Goal: Transaction & Acquisition: Download file/media

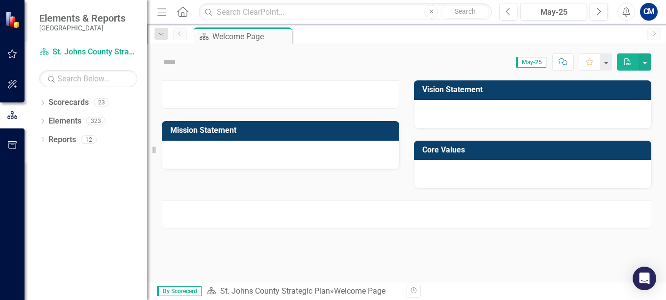
click at [12, 54] on icon "button" at bounding box center [12, 54] width 10 height 8
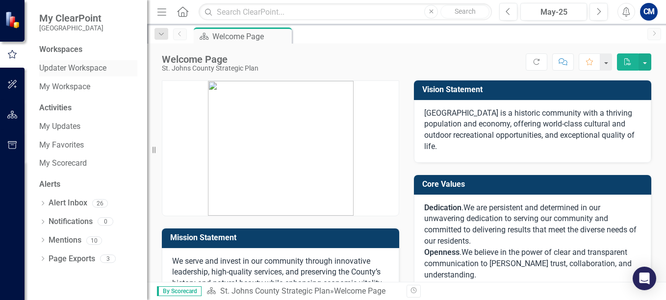
click at [73, 67] on link "Updater Workspace" at bounding box center [88, 68] width 98 height 11
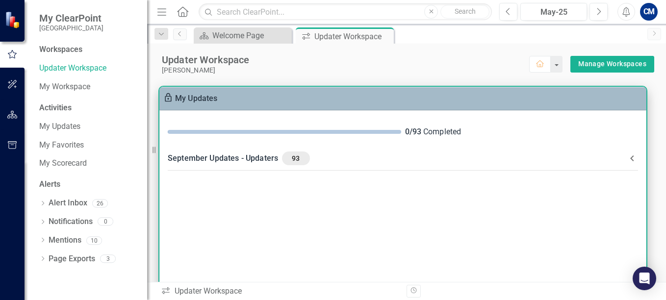
click at [630, 158] on icon at bounding box center [633, 159] width 12 height 12
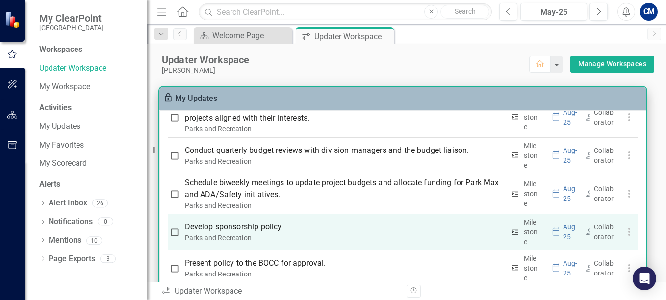
scroll to position [3162, 0]
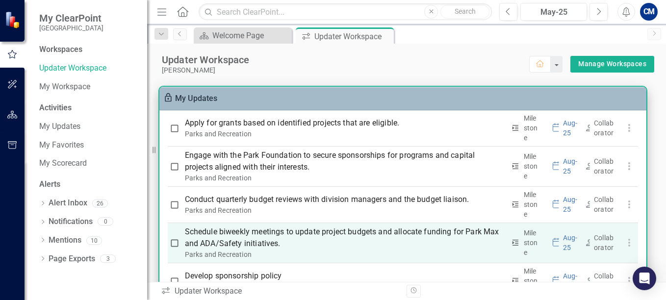
click at [294, 250] on p "Schedule biweekly meetings to update project budgets and allocate funding for P…" at bounding box center [345, 238] width 320 height 24
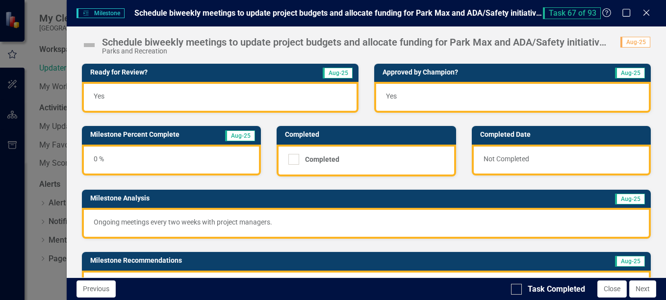
click at [185, 91] on div "Yes" at bounding box center [220, 97] width 277 height 31
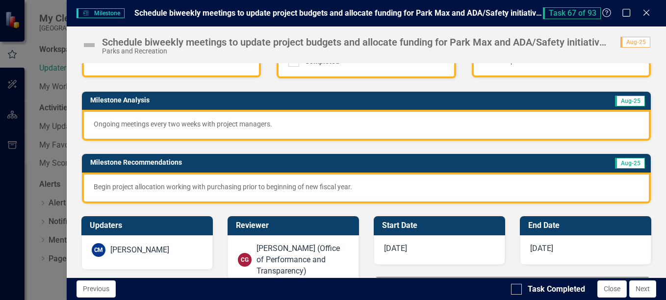
scroll to position [0, 0]
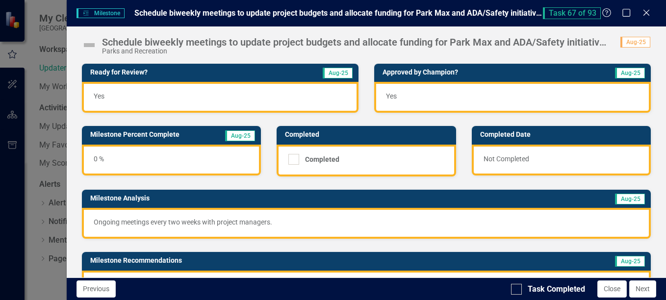
click at [95, 159] on div "0 %" at bounding box center [171, 160] width 179 height 31
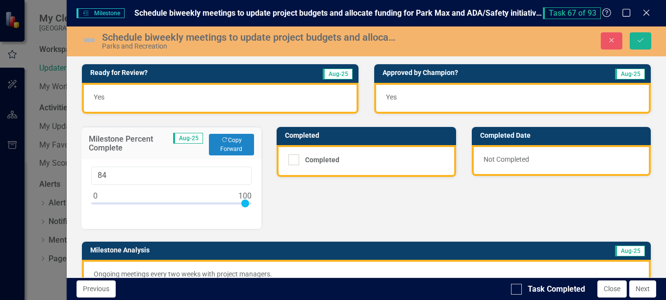
type input "100"
drag, startPoint x: 133, startPoint y: 202, endPoint x: 283, endPoint y: 192, distance: 150.0
click at [275, 202] on div "Ready for Review? Aug-25 Yes Approved by Champion? Aug-25 Yes Milestone Percent…" at bounding box center [366, 203] width 585 height 302
click at [289, 160] on input "Completed" at bounding box center [292, 158] width 6 height 6
checkbox input "true"
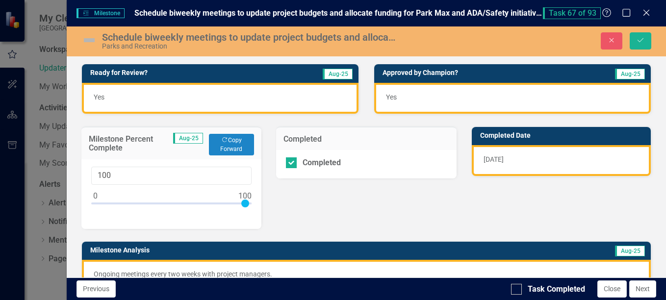
click at [309, 211] on div "Ready for Review? Aug-25 Yes Approved by Champion? Aug-25 Yes Milestone Percent…" at bounding box center [366, 203] width 585 height 302
click at [300, 196] on div "Ready for Review? Aug-25 Yes Approved by Champion? Aug-25 Yes Milestone Percent…" at bounding box center [366, 203] width 585 height 302
click at [87, 39] on img at bounding box center [89, 40] width 16 height 16
click at [636, 43] on icon "Save" at bounding box center [640, 40] width 9 height 7
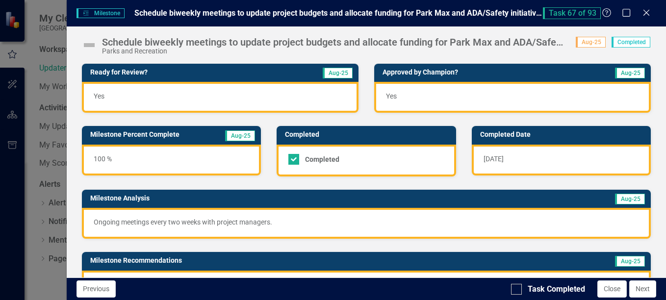
checkbox input "true"
click at [509, 284] on div "Previous Task Completed Close Next" at bounding box center [367, 289] width 600 height 23
click at [522, 289] on div at bounding box center [516, 289] width 11 height 11
click at [518, 289] on input "Task Completed" at bounding box center [514, 287] width 6 height 6
checkbox input "true"
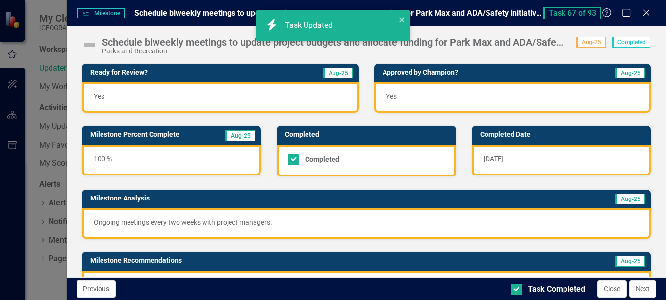
checkbox input "true"
click at [644, 10] on icon at bounding box center [646, 12] width 7 height 7
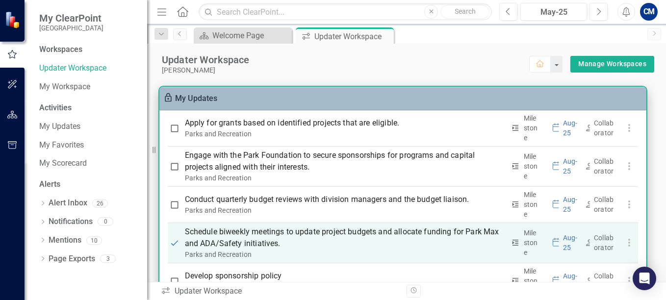
click at [628, 249] on icon "button" at bounding box center [630, 243] width 12 height 12
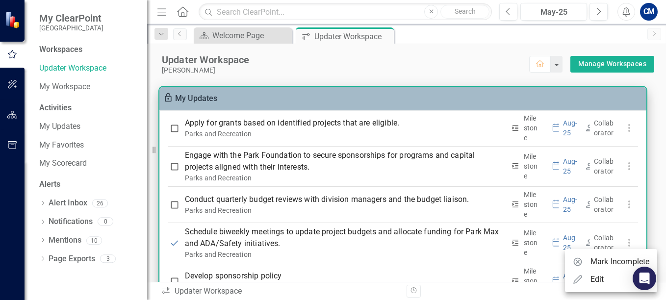
click at [405, 254] on div at bounding box center [333, 150] width 666 height 300
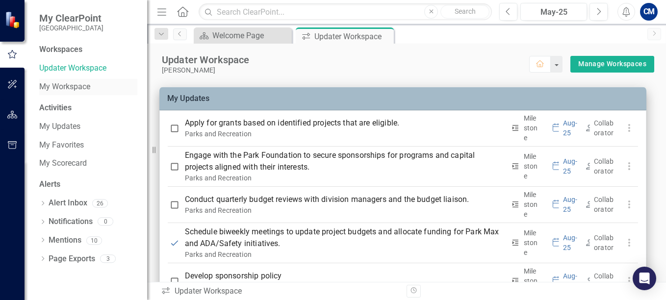
click at [63, 85] on link "My Workspace" at bounding box center [88, 86] width 98 height 11
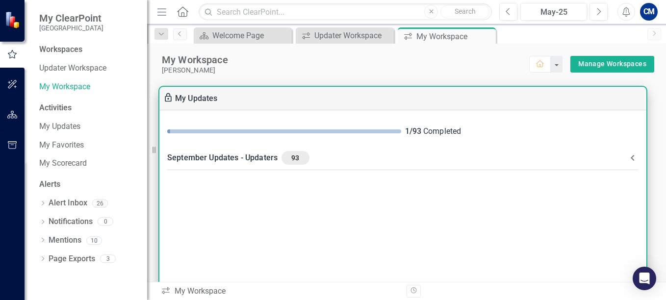
click at [631, 159] on icon at bounding box center [633, 158] width 12 height 12
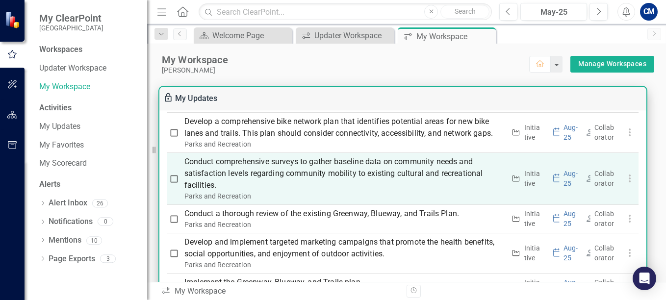
scroll to position [1472, 0]
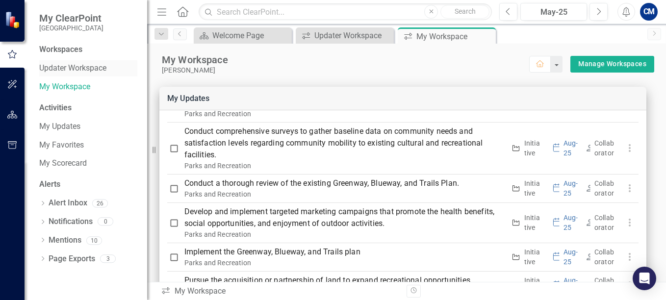
click at [89, 66] on link "Updater Workspace" at bounding box center [88, 68] width 98 height 11
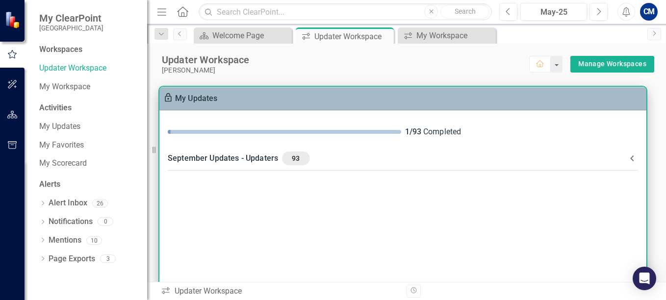
click at [635, 153] on icon at bounding box center [633, 159] width 12 height 12
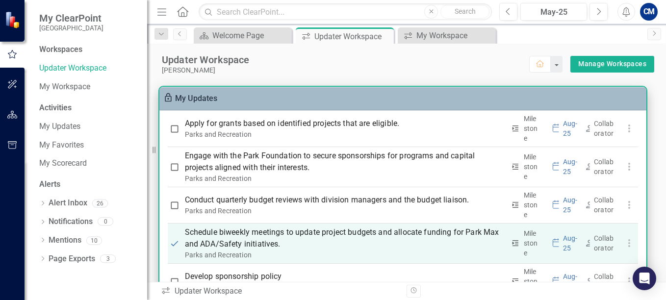
scroll to position [3162, 0]
click at [282, 249] on p "Schedule biweekly meetings to update project budgets and allocate funding for P…" at bounding box center [345, 238] width 320 height 24
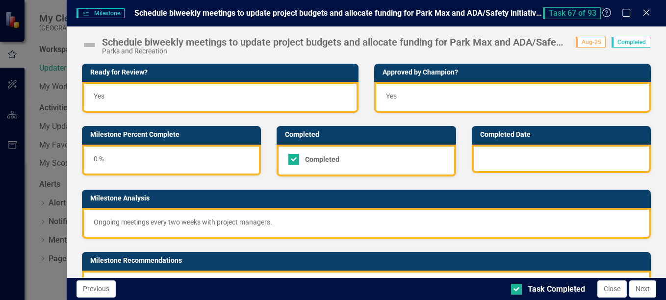
checkbox input "true"
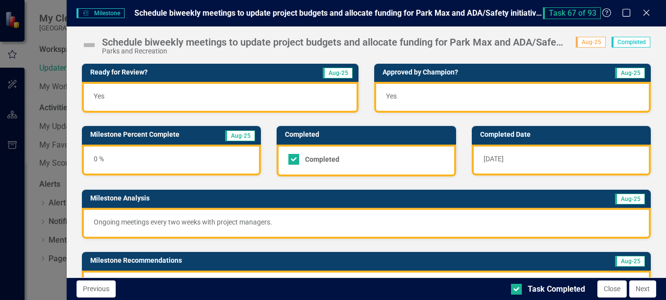
click at [86, 44] on img at bounding box center [89, 45] width 16 height 16
click at [88, 44] on img at bounding box center [89, 45] width 16 height 16
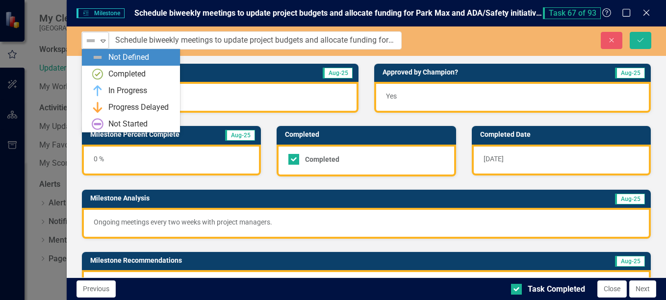
click at [100, 42] on icon "Expand" at bounding box center [103, 41] width 10 height 8
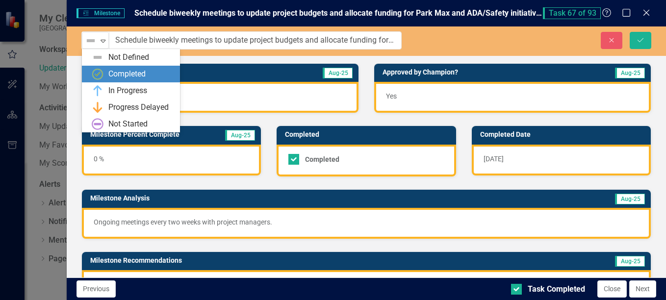
click at [109, 73] on div "Completed" at bounding box center [126, 74] width 37 height 11
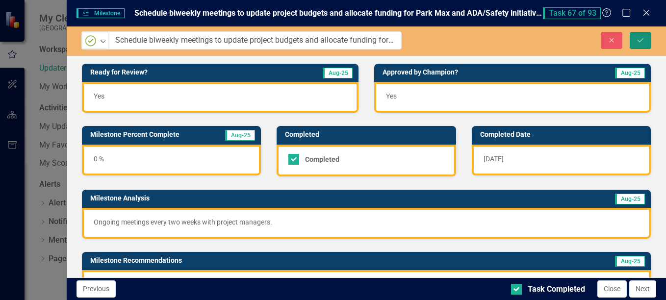
click at [644, 40] on icon "Save" at bounding box center [640, 40] width 9 height 7
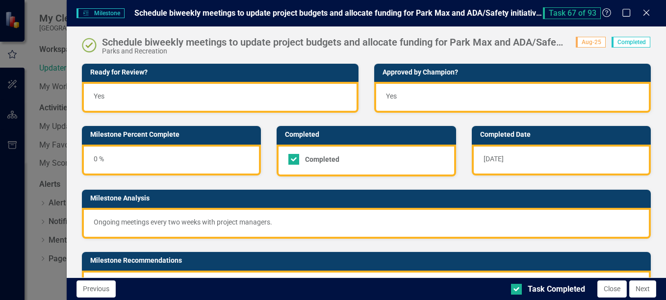
checkbox input "true"
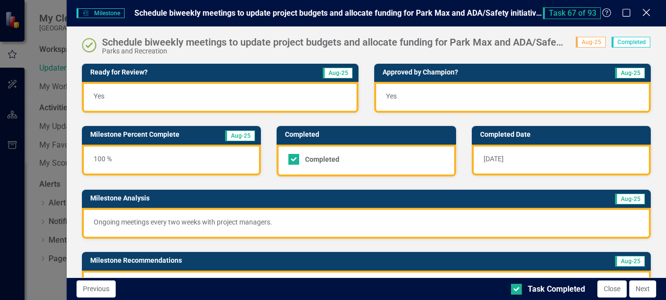
click at [644, 11] on icon "Close" at bounding box center [646, 12] width 12 height 9
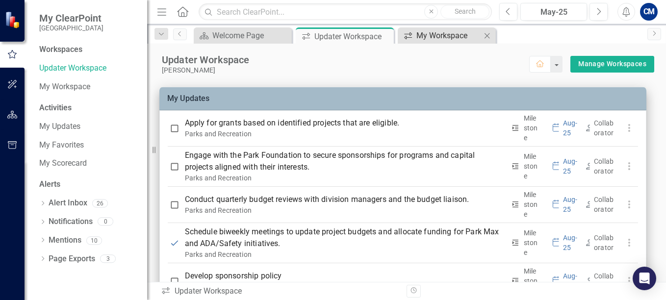
click at [450, 31] on div "My Workspace" at bounding box center [449, 35] width 65 height 12
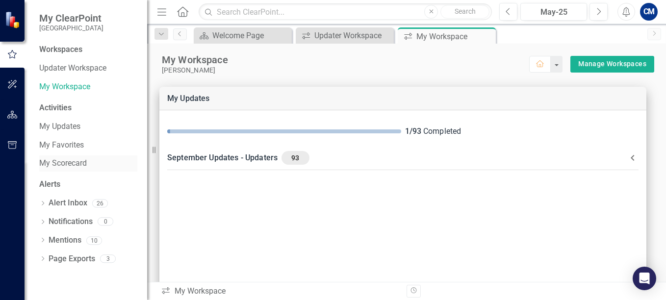
click at [58, 159] on link "My Scorecard" at bounding box center [88, 163] width 98 height 11
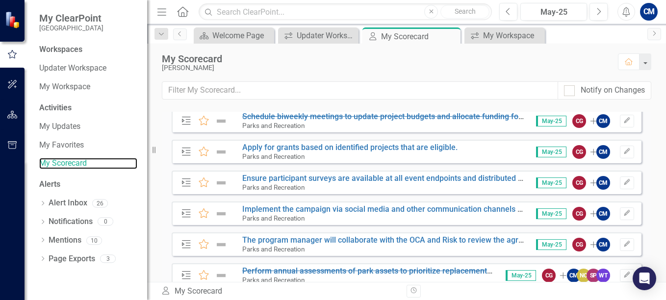
scroll to position [1685, 0]
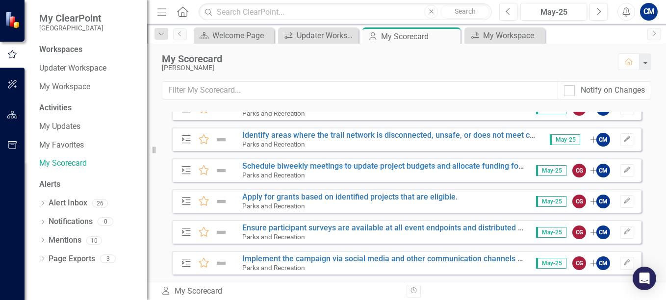
click at [223, 172] on img at bounding box center [221, 171] width 13 height 12
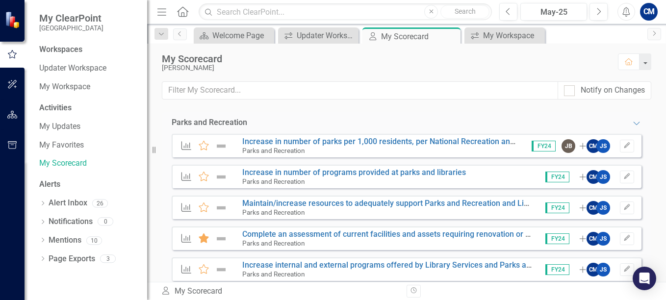
scroll to position [0, 0]
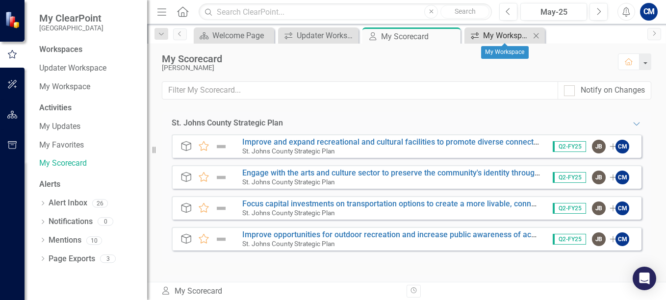
click at [498, 38] on div "My Workspace" at bounding box center [506, 35] width 47 height 12
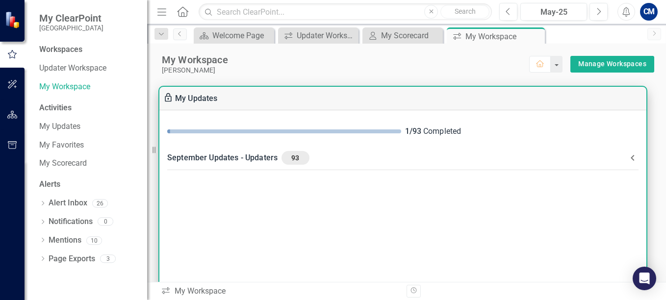
click at [632, 156] on icon at bounding box center [633, 158] width 12 height 12
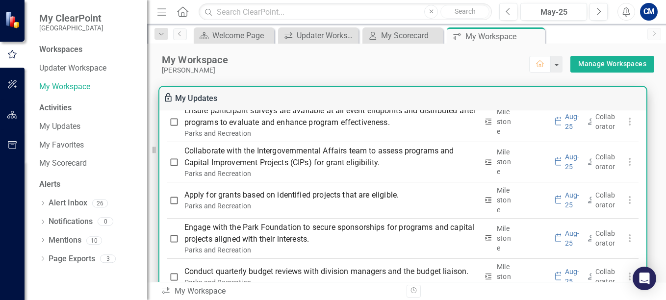
scroll to position [3190, 0]
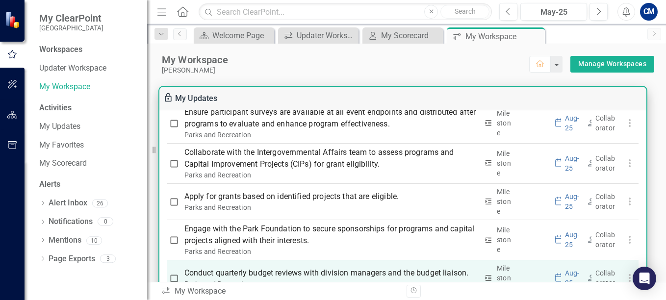
click at [347, 267] on p "Conduct quarterly budget reviews with division managers and the budget liaison." at bounding box center [332, 273] width 294 height 12
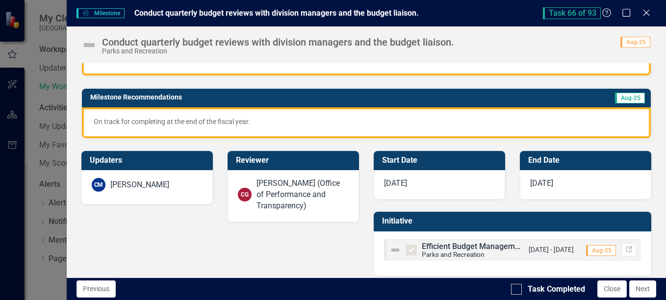
scroll to position [172, 0]
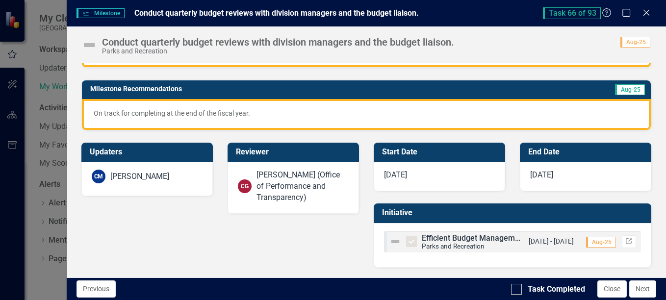
click at [88, 46] on img at bounding box center [89, 45] width 16 height 16
click at [88, 43] on img at bounding box center [89, 45] width 16 height 16
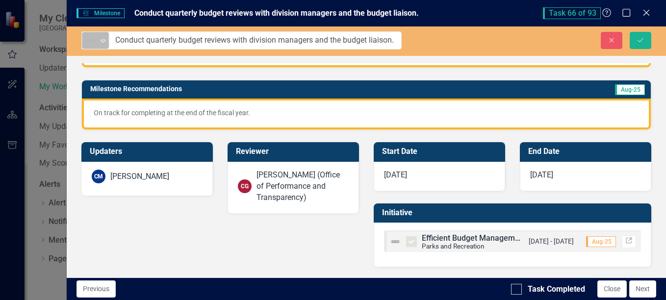
click at [96, 41] on img at bounding box center [91, 41] width 12 height 12
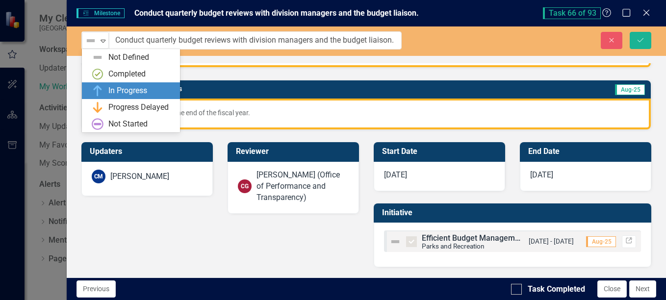
click at [111, 91] on div "In Progress" at bounding box center [127, 90] width 39 height 11
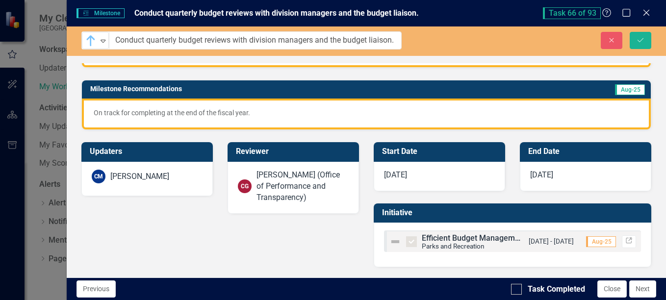
drag, startPoint x: 520, startPoint y: 287, endPoint x: 567, endPoint y: 249, distance: 60.8
click at [520, 287] on div at bounding box center [516, 289] width 11 height 11
click at [518, 287] on input "Task Completed" at bounding box center [514, 287] width 6 height 6
checkbox input "true"
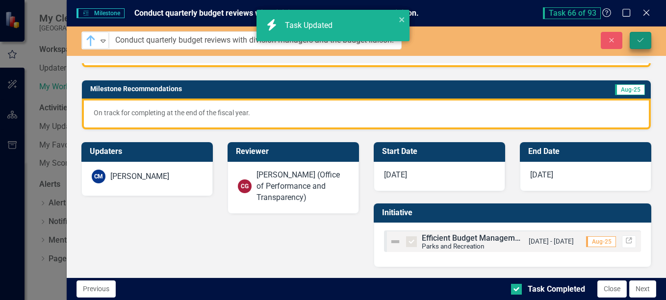
checkbox input "true"
click at [645, 37] on button "Save" at bounding box center [641, 40] width 22 height 17
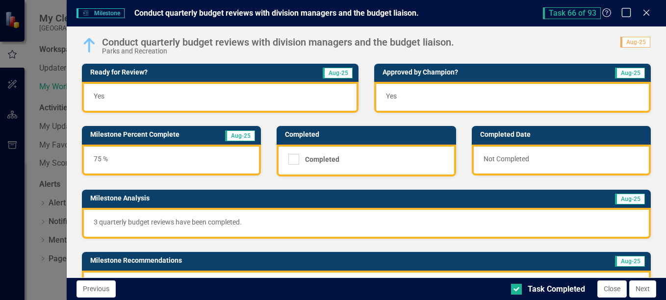
checkbox input "true"
click at [626, 14] on icon "Maximize" at bounding box center [627, 12] width 12 height 9
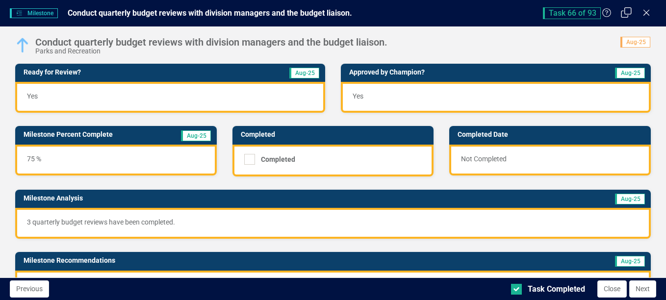
click at [626, 14] on icon at bounding box center [626, 12] width 11 height 11
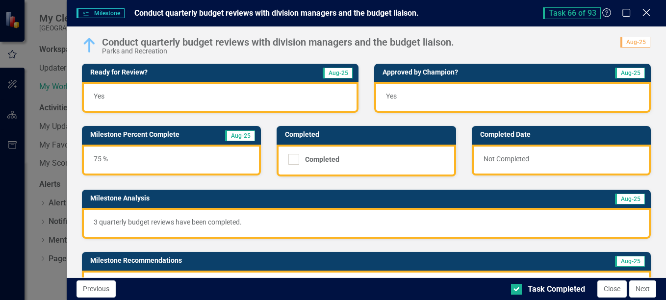
click at [646, 13] on icon at bounding box center [646, 12] width 7 height 7
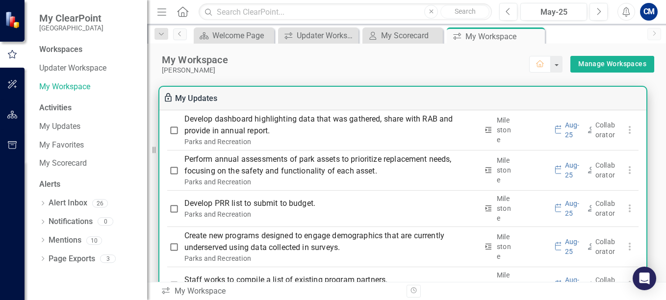
scroll to position [2650, 0]
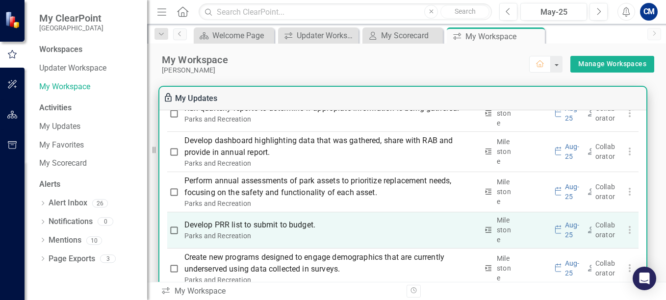
click at [272, 219] on p "Develop PRR list to submit to budget." at bounding box center [332, 225] width 294 height 12
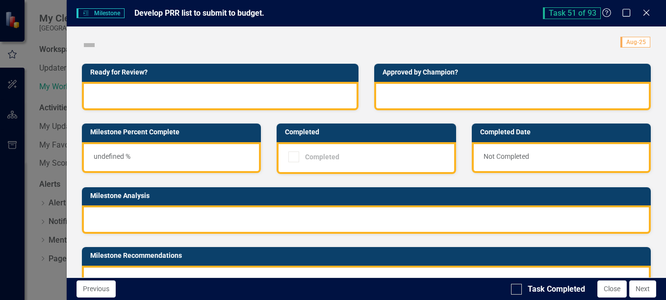
checkbox input "true"
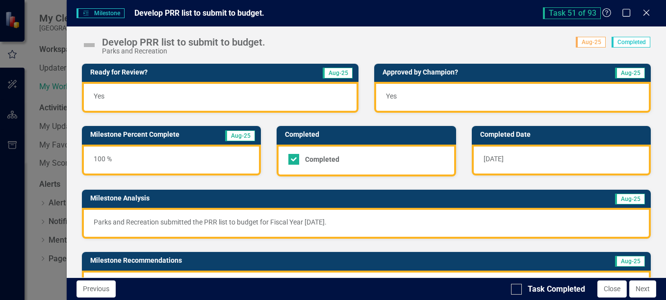
click at [94, 46] on img at bounding box center [89, 45] width 16 height 16
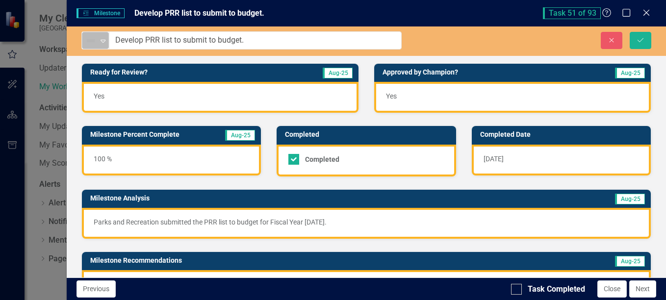
click at [93, 45] on img at bounding box center [91, 41] width 12 height 12
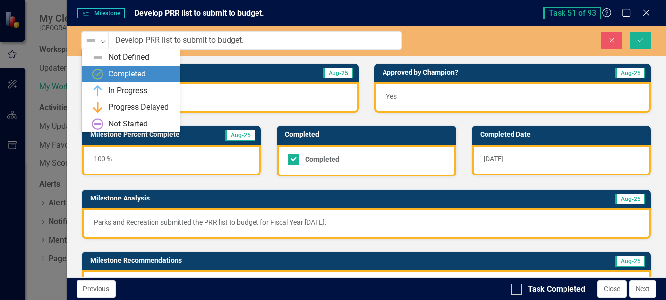
click at [109, 75] on div "Completed" at bounding box center [126, 74] width 37 height 11
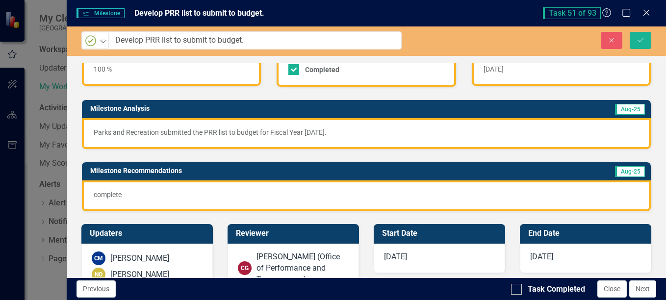
scroll to position [98, 0]
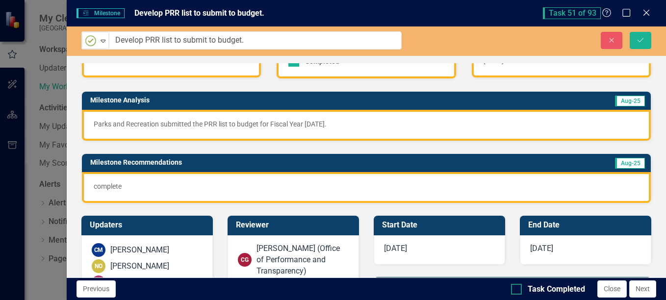
click at [514, 289] on input "Task Completed" at bounding box center [514, 287] width 6 height 6
checkbox input "true"
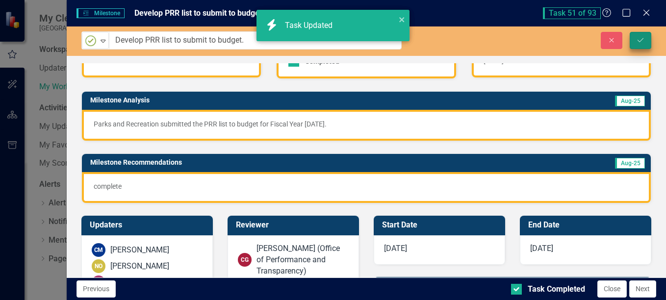
checkbox input "true"
click at [644, 40] on icon "Save" at bounding box center [640, 40] width 9 height 7
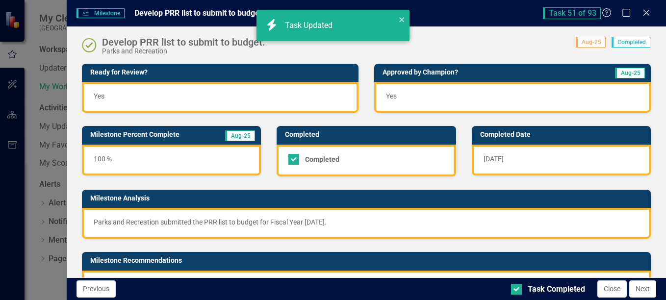
checkbox input "true"
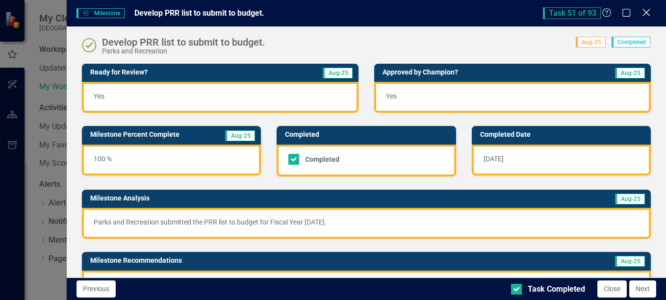
click at [643, 10] on icon "Close" at bounding box center [646, 12] width 12 height 9
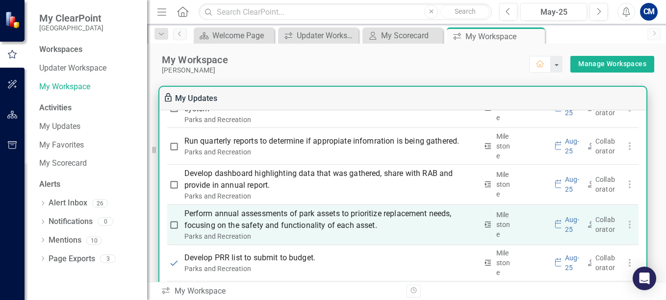
scroll to position [2601, 0]
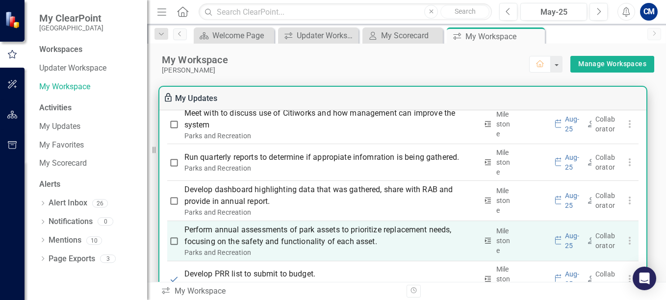
click at [274, 224] on p "Perform annual assessments of park assets to prioritize replacement needs, focu…" at bounding box center [331, 236] width 293 height 24
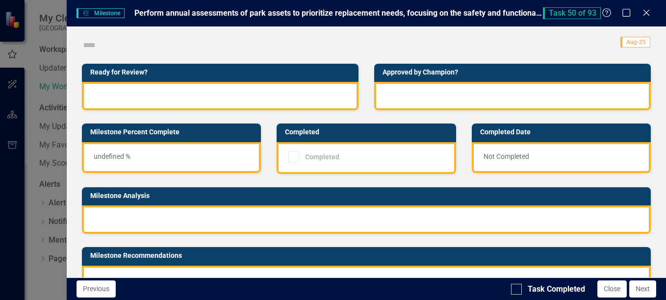
checkbox input "true"
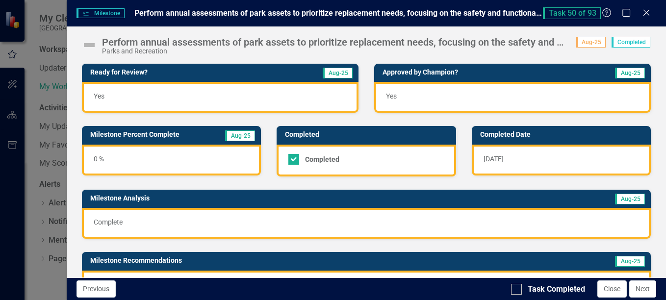
click at [178, 167] on div "0 %" at bounding box center [171, 160] width 179 height 31
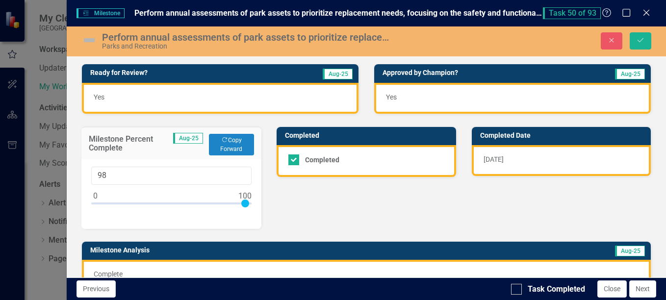
type input "100"
drag, startPoint x: 92, startPoint y: 204, endPoint x: 244, endPoint y: 210, distance: 152.2
click at [244, 210] on div at bounding box center [171, 206] width 160 height 12
click at [295, 198] on div "Ready for Review? Aug-25 Yes Approved by Champion? Aug-25 Yes Milestone Percent…" at bounding box center [366, 203] width 585 height 302
drag, startPoint x: 281, startPoint y: 124, endPoint x: 278, endPoint y: 119, distance: 5.7
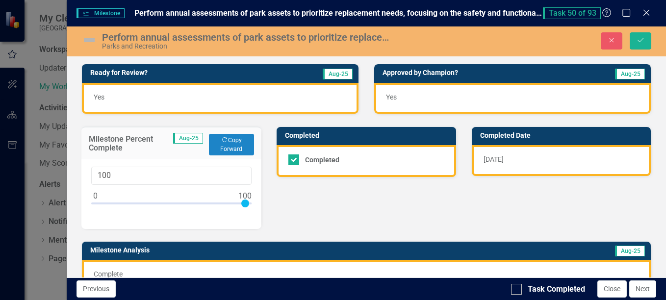
click at [281, 123] on div "Completed Completed" at bounding box center [366, 145] width 195 height 63
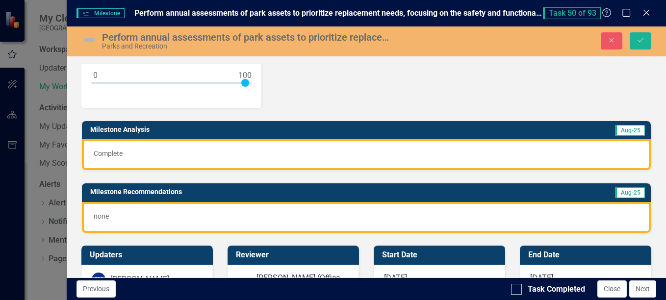
scroll to position [98, 0]
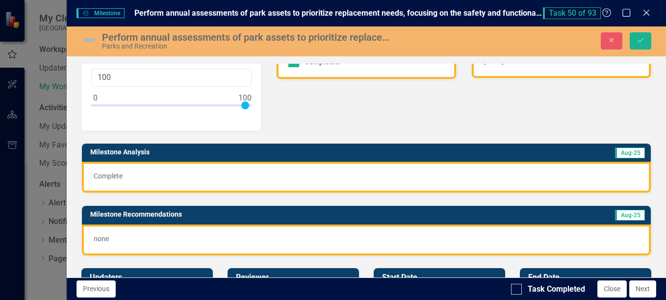
click at [200, 180] on p "Complete" at bounding box center [367, 176] width 546 height 10
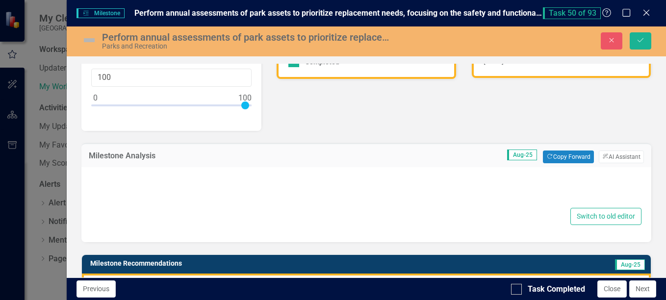
click at [190, 219] on div "Switch to old editor" at bounding box center [366, 216] width 551 height 17
type textarea "<p>Complete</p>"
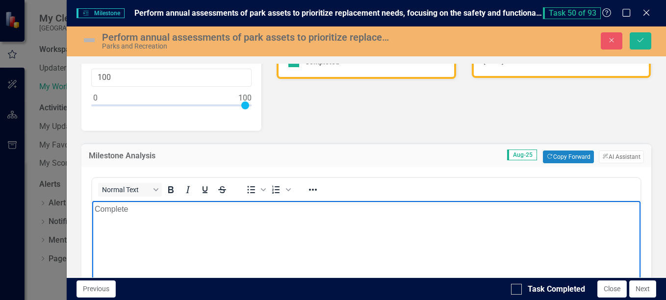
click at [396, 212] on p "Complete" at bounding box center [366, 209] width 544 height 12
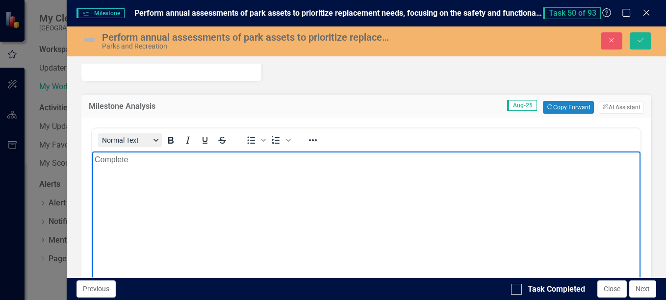
scroll to position [147, 0]
drag, startPoint x: 96, startPoint y: 163, endPoint x: -2, endPoint y: 164, distance: 98.6
click at [92, 164] on html "Complete" at bounding box center [366, 225] width 549 height 147
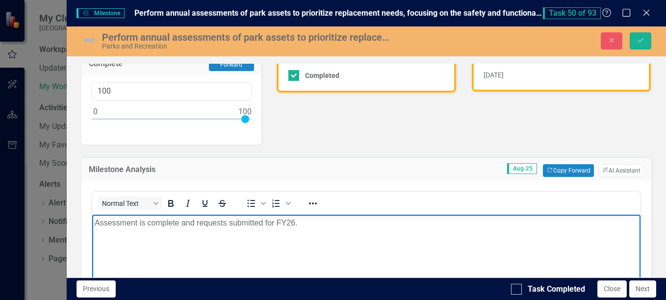
scroll to position [0, 0]
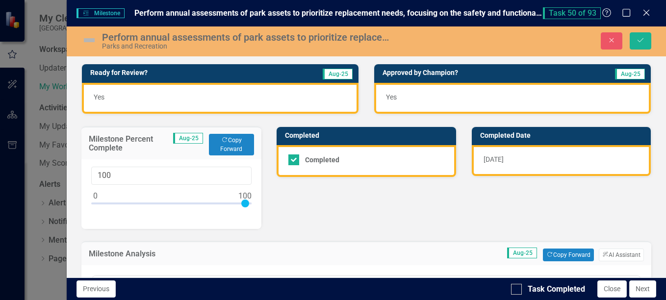
click at [89, 39] on img at bounding box center [89, 40] width 16 height 16
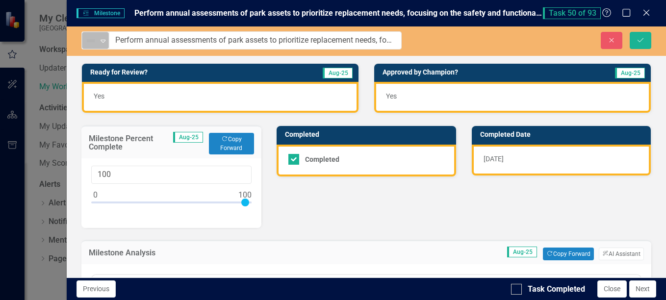
click at [94, 42] on img at bounding box center [91, 41] width 12 height 12
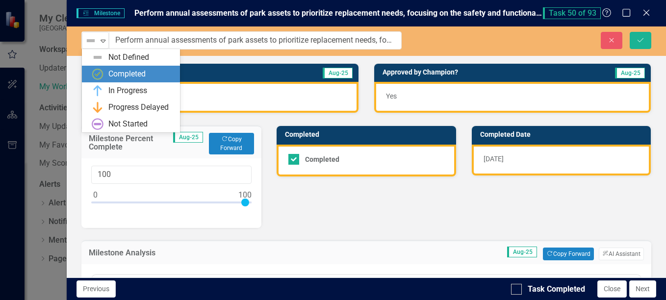
click at [104, 73] on div "Completed" at bounding box center [133, 74] width 82 height 12
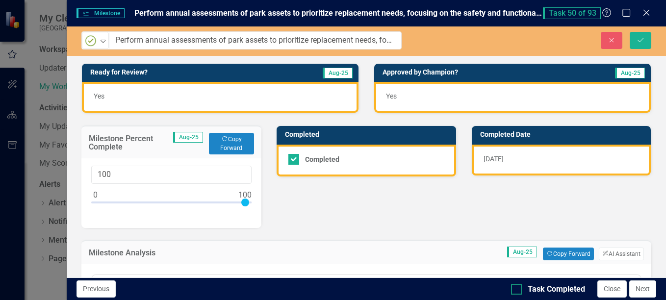
click at [514, 289] on input "Task Completed" at bounding box center [514, 287] width 6 height 6
checkbox input "true"
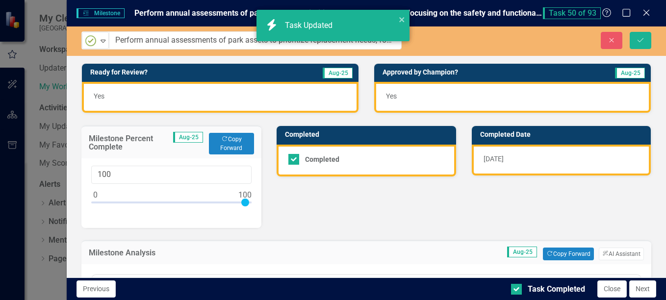
checkbox input "true"
click at [641, 39] on icon "Save" at bounding box center [640, 40] width 9 height 7
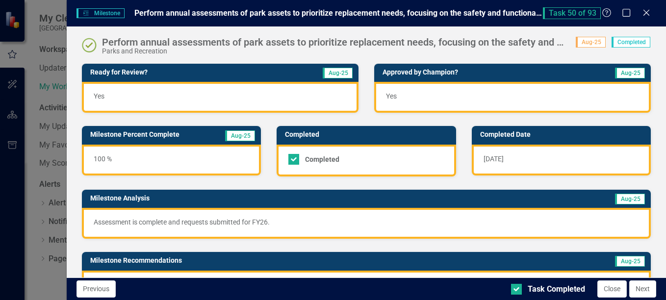
checkbox input "true"
click at [645, 14] on icon at bounding box center [646, 12] width 7 height 7
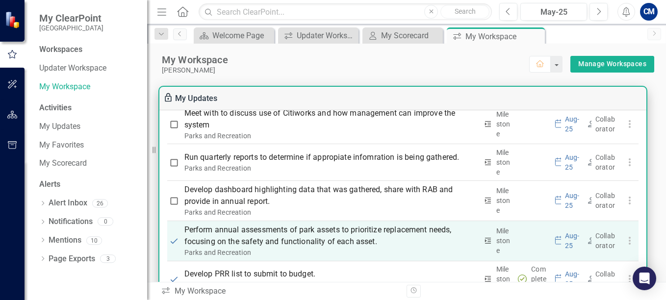
scroll to position [2552, 0]
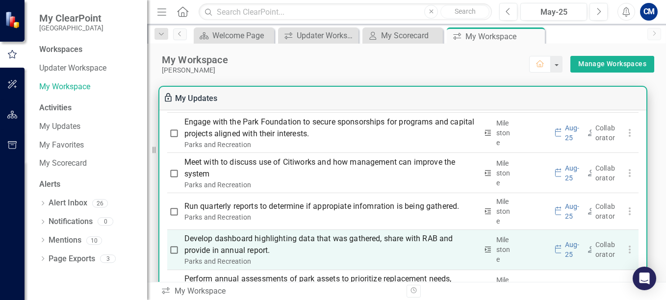
click at [226, 233] on p "Develop dashboard highlighting data that was gathered, share with RAB and provi…" at bounding box center [331, 245] width 293 height 24
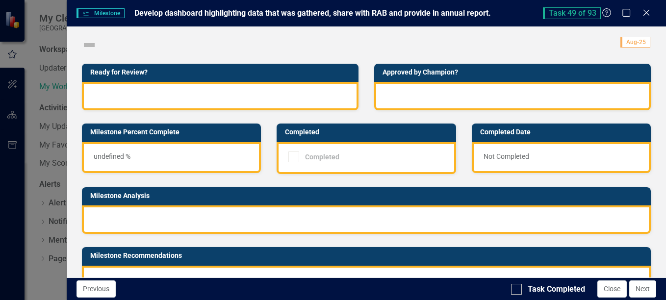
checkbox input "true"
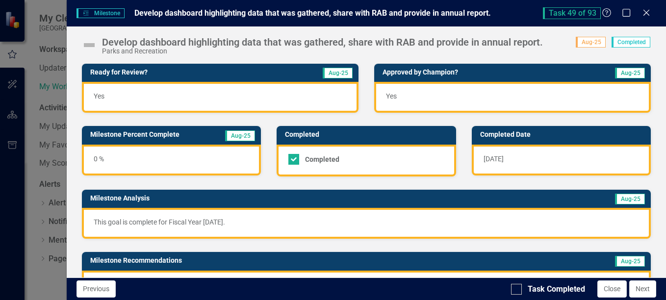
click at [102, 159] on div "0 %" at bounding box center [171, 160] width 179 height 31
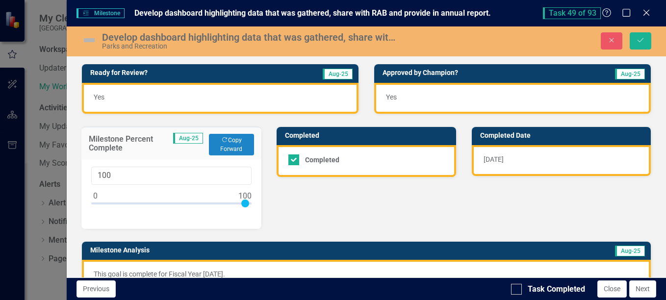
drag, startPoint x: 99, startPoint y: 200, endPoint x: 337, endPoint y: 201, distance: 238.0
click at [337, 201] on div "Ready for Review? Aug-25 Yes Approved by Champion? Aug-25 Yes Milestone Percent…" at bounding box center [366, 203] width 585 height 302
click at [336, 202] on div "Ready for Review? Aug-25 Yes Approved by Champion? Aug-25 Yes Milestone Percent…" at bounding box center [366, 203] width 585 height 302
drag, startPoint x: 242, startPoint y: 204, endPoint x: 204, endPoint y: 211, distance: 39.5
click at [204, 211] on div at bounding box center [171, 206] width 160 height 12
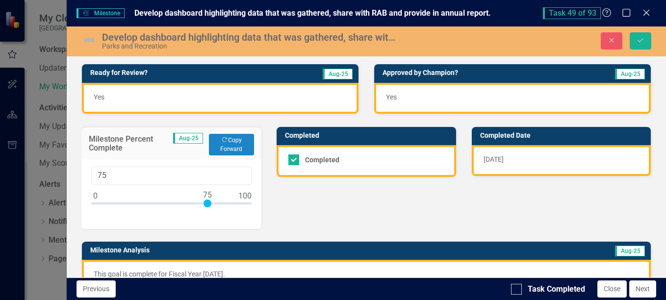
click at [417, 216] on div "Ready for Review? Aug-25 Yes Approved by Champion? Aug-25 Yes Milestone Percent…" at bounding box center [366, 203] width 585 height 302
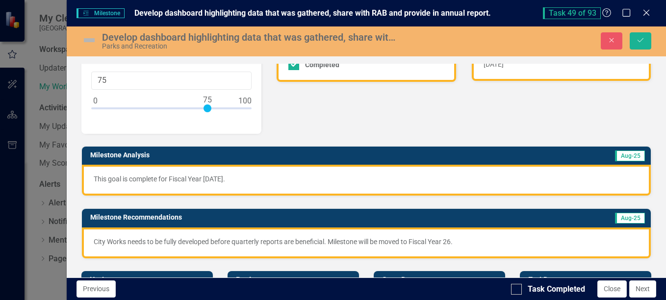
scroll to position [98, 0]
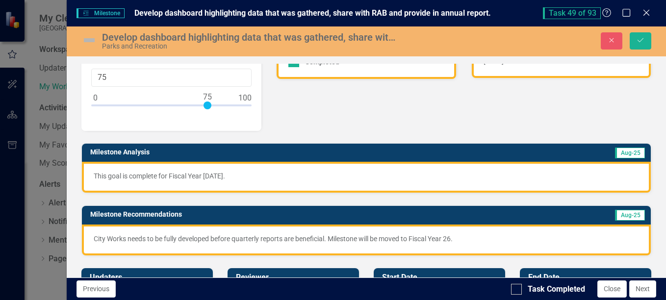
type input "100"
drag, startPoint x: 211, startPoint y: 103, endPoint x: 294, endPoint y: 104, distance: 83.9
click at [294, 104] on div "Ready for Review? Aug-25 Yes Approved by Champion? Aug-25 Yes Milestone Percent…" at bounding box center [366, 104] width 585 height 302
click at [309, 109] on div "Ready for Review? Aug-25 Yes Approved by Champion? Aug-25 Yes Milestone Percent…" at bounding box center [366, 104] width 585 height 302
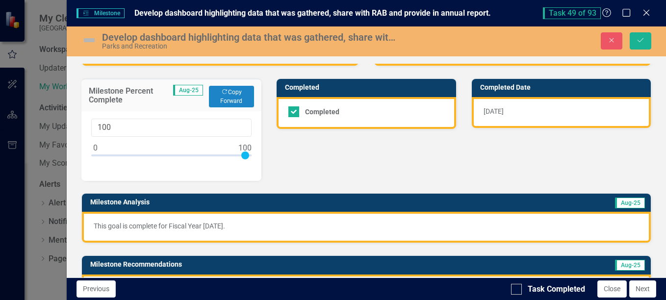
scroll to position [0, 0]
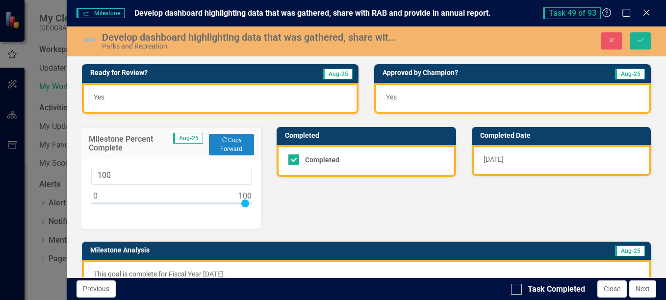
click at [93, 39] on img at bounding box center [89, 40] width 16 height 16
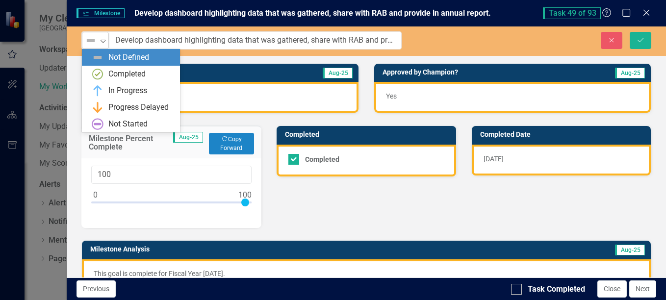
click at [98, 42] on div "Not Defined" at bounding box center [91, 41] width 15 height 14
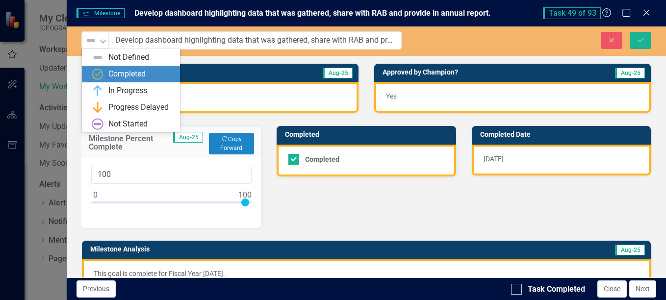
click at [103, 75] on img at bounding box center [98, 74] width 12 height 12
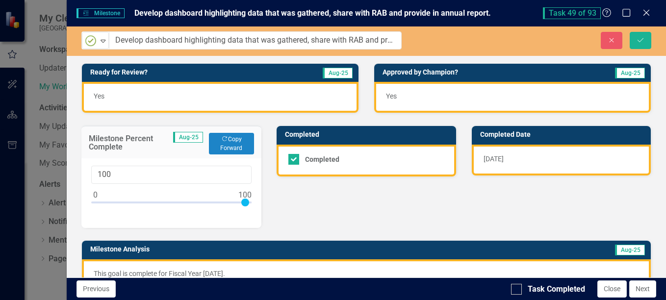
click at [386, 203] on div "Ready for Review? Aug-25 Yes Approved by Champion? Aug-25 Yes Milestone Percent…" at bounding box center [366, 202] width 585 height 302
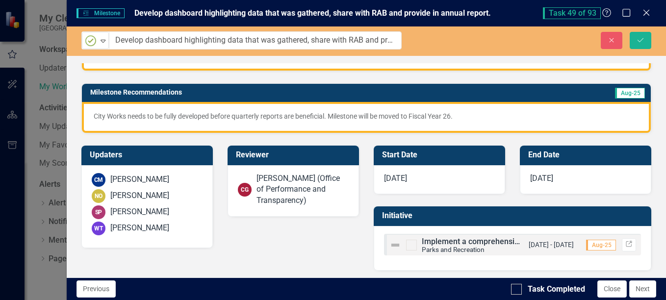
scroll to position [223, 0]
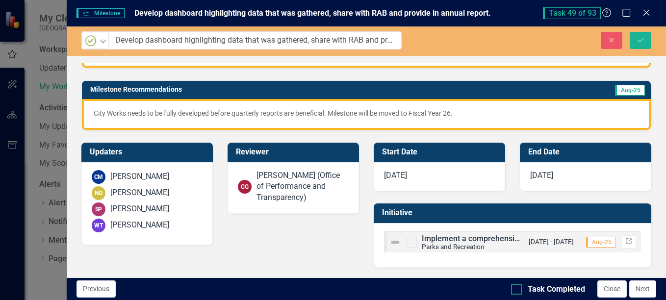
click at [514, 291] on div at bounding box center [516, 289] width 11 height 11
click at [514, 291] on input "Task Completed" at bounding box center [514, 287] width 6 height 6
checkbox input "true"
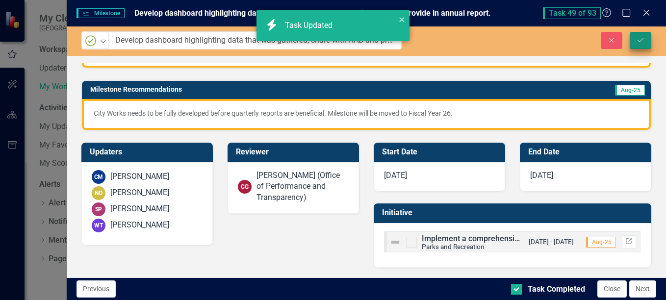
checkbox input "true"
click at [640, 39] on icon "Save" at bounding box center [640, 40] width 9 height 7
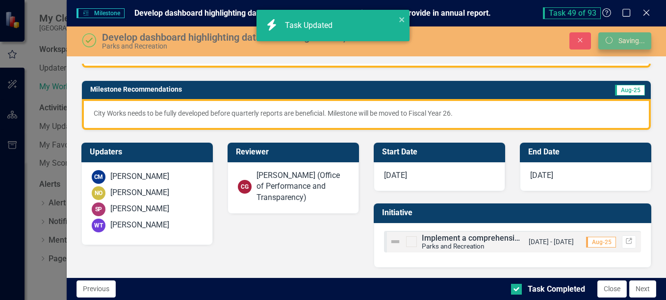
scroll to position [171, 0]
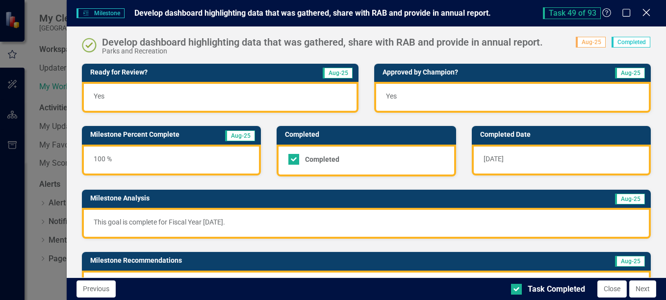
click at [647, 12] on icon at bounding box center [646, 12] width 7 height 7
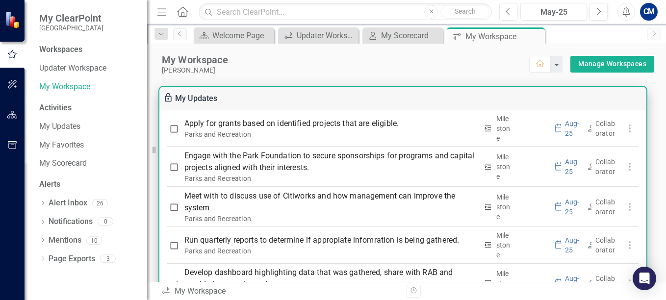
scroll to position [2503, 0]
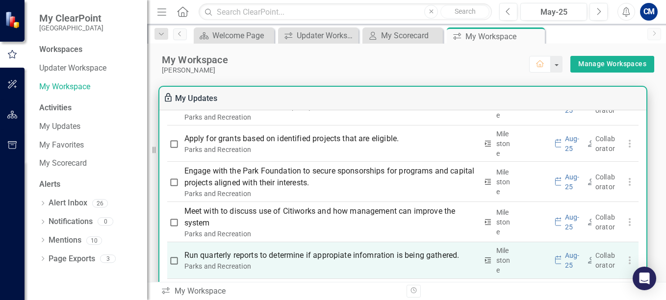
click at [285, 250] on p "Run quarterly reports to determine if appropiate infomration is being gathered." at bounding box center [331, 256] width 293 height 12
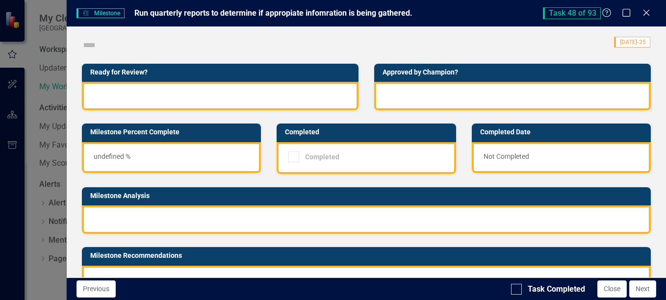
checkbox input "true"
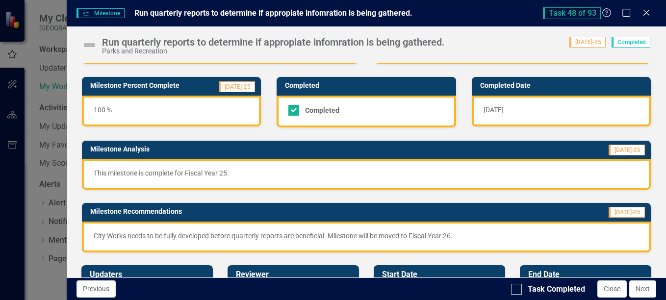
scroll to position [0, 0]
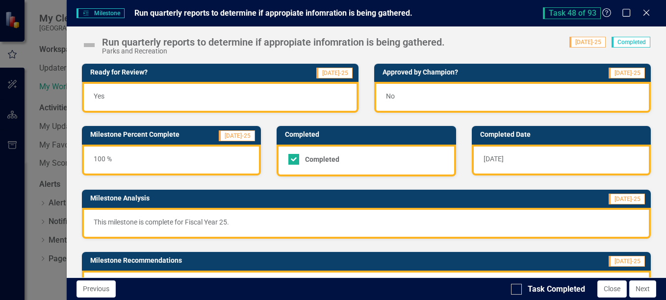
click at [88, 47] on img at bounding box center [89, 45] width 16 height 16
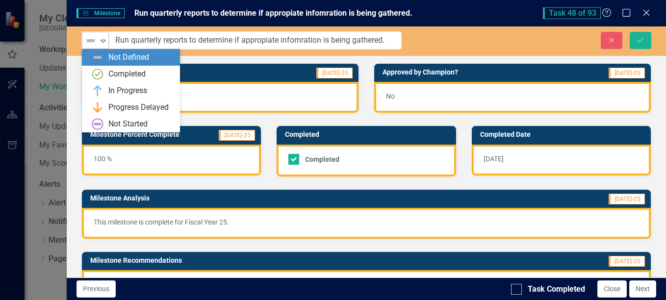
click at [98, 42] on div "Not Defined" at bounding box center [91, 41] width 15 height 14
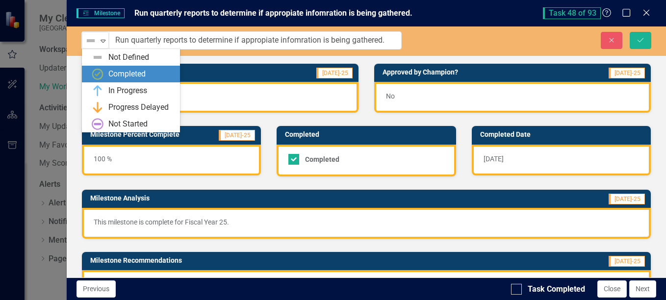
click at [107, 74] on div "Completed" at bounding box center [133, 74] width 82 height 12
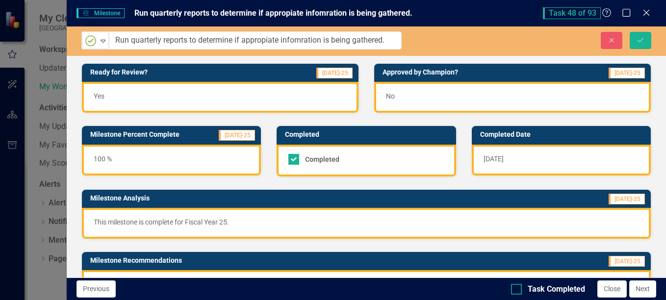
click at [514, 288] on input "Task Completed" at bounding box center [514, 287] width 6 height 6
checkbox input "true"
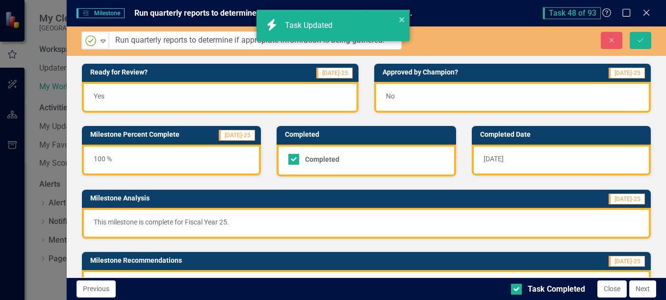
checkbox input "true"
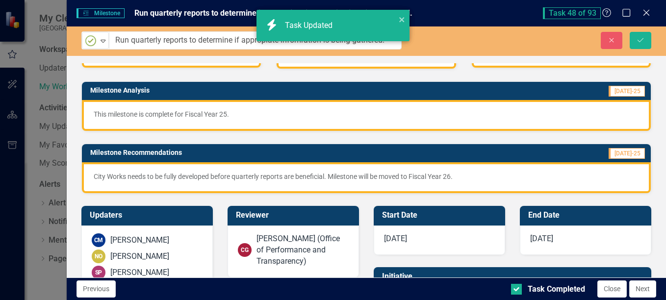
scroll to position [147, 0]
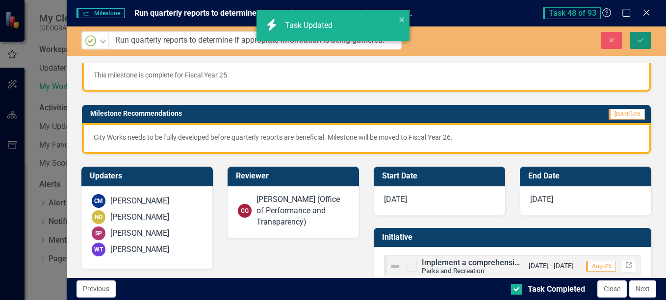
click at [651, 42] on button "Save" at bounding box center [641, 40] width 22 height 17
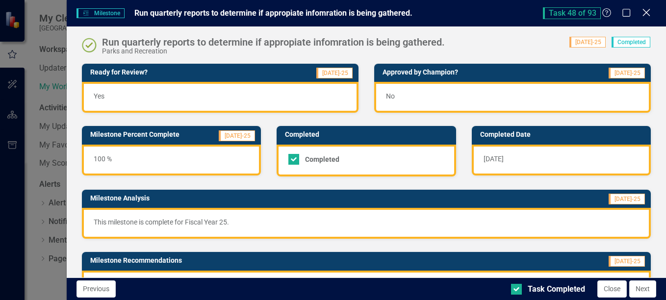
click at [646, 14] on icon at bounding box center [646, 12] width 7 height 7
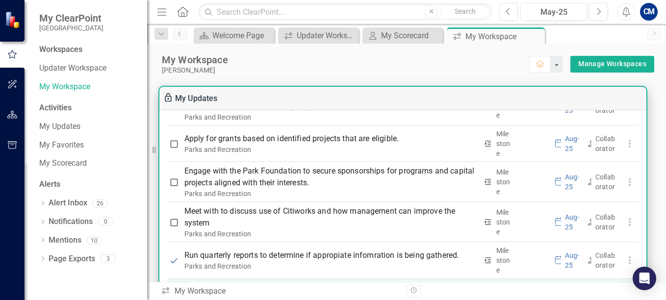
click at [238, 282] on p "Develop dashboard highlighting data that was gathered, share with RAB and provi…" at bounding box center [331, 294] width 293 height 24
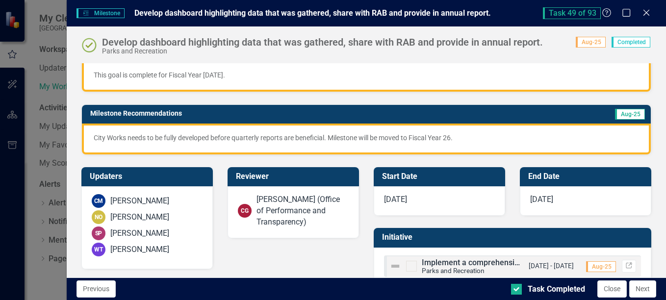
click at [246, 140] on p "City Works needs to be fully developed before quarterly reports are beneficial.…" at bounding box center [367, 138] width 546 height 10
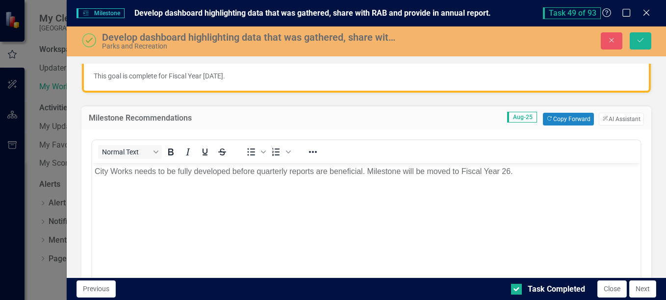
scroll to position [0, 0]
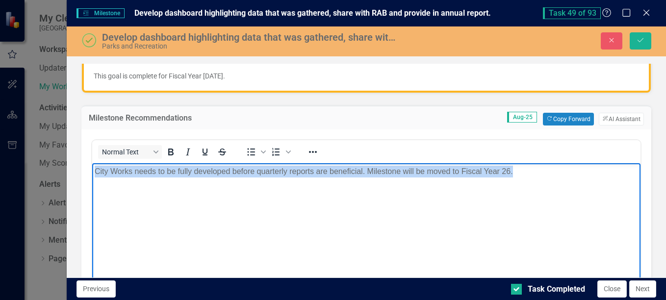
drag, startPoint x: 508, startPoint y: 173, endPoint x: 78, endPoint y: 183, distance: 431.0
click at [92, 183] on html "City Works needs to be fully developed before quarterly reports are beneficial.…" at bounding box center [366, 236] width 549 height 147
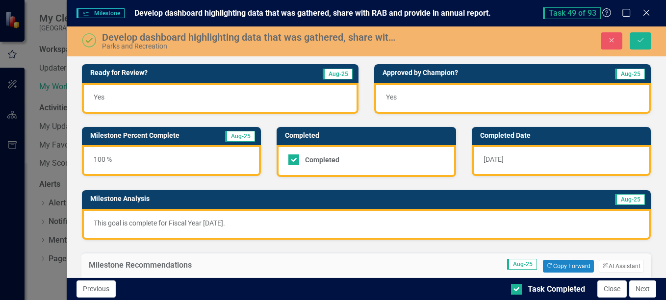
click at [105, 158] on div "100 %" at bounding box center [171, 160] width 179 height 31
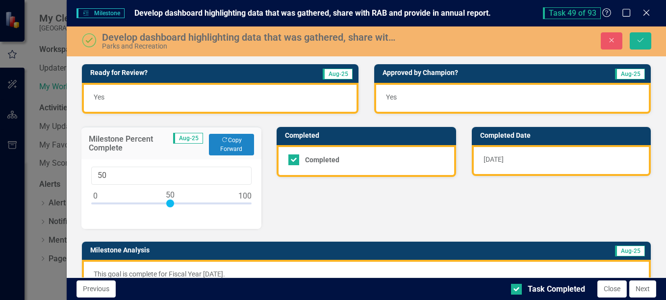
drag, startPoint x: 246, startPoint y: 205, endPoint x: 171, endPoint y: 208, distance: 75.7
click at [171, 208] on div at bounding box center [171, 206] width 160 height 12
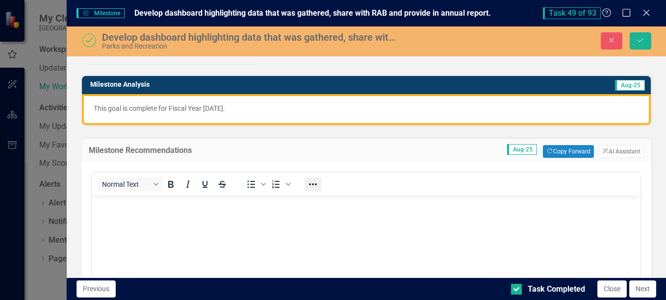
scroll to position [196, 0]
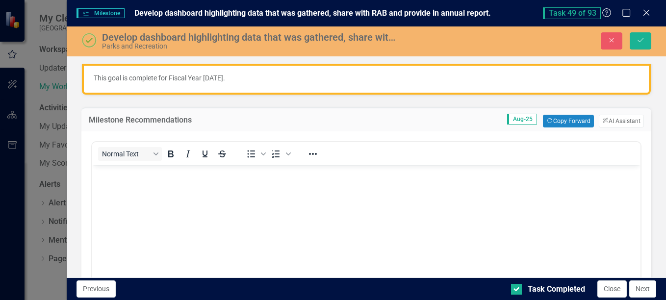
click at [280, 190] on body "Rich Text Area. Press ALT-0 for help." at bounding box center [366, 238] width 549 height 147
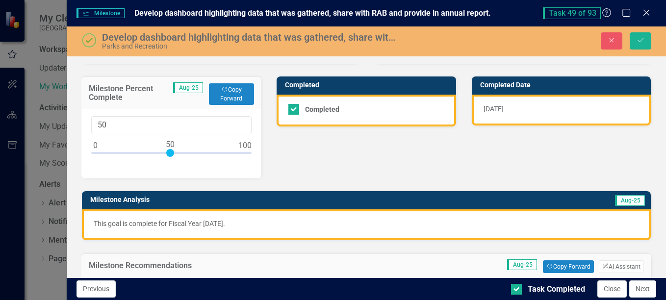
scroll to position [49, 0]
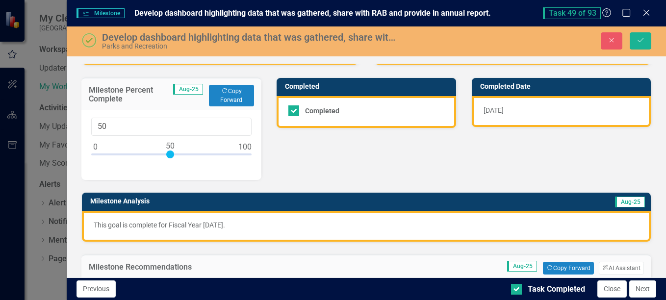
type input "100"
drag, startPoint x: 171, startPoint y: 154, endPoint x: 278, endPoint y: 154, distance: 107.0
click at [278, 154] on div "Ready for Review? Aug-25 Yes Approved by Champion? Aug-25 Yes Milestone Percent…" at bounding box center [366, 261] width 585 height 519
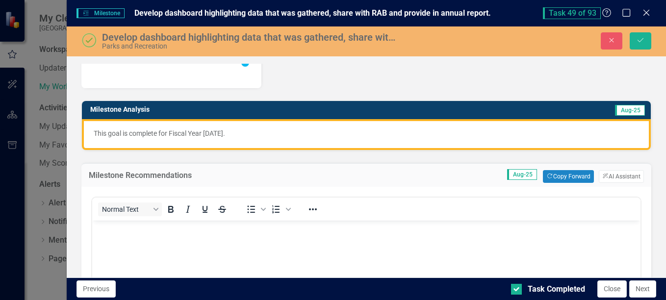
scroll to position [147, 0]
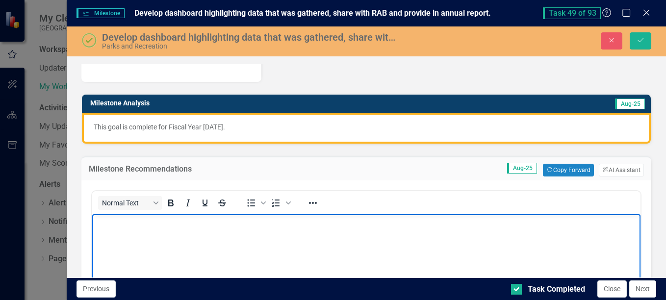
click at [188, 248] on body "Rich Text Area. Press ALT-0 for help." at bounding box center [366, 287] width 549 height 147
click at [382, 37] on div "Develop dashboard highlighting data that was gathered, share with RAB and provi…" at bounding box center [249, 37] width 295 height 11
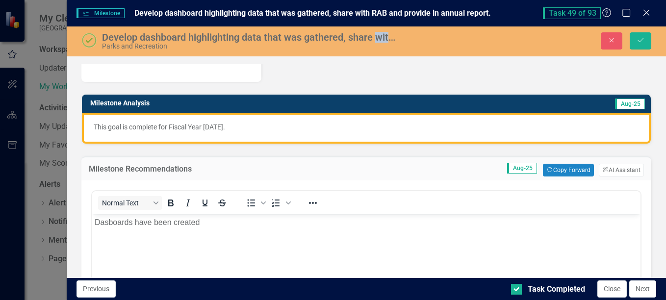
click at [382, 37] on div "Develop dashboard highlighting data that was gathered, share with RAB and provi…" at bounding box center [249, 37] width 295 height 11
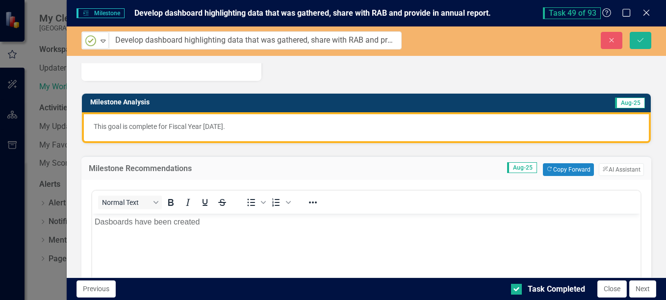
click at [234, 228] on body "Dasboards have been created" at bounding box center [366, 286] width 549 height 147
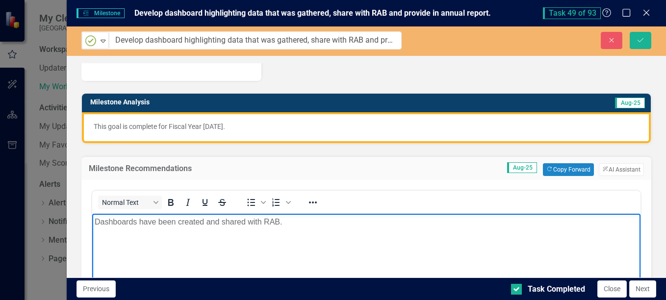
click at [344, 228] on body "Dashboards have been created and shared with RAB." at bounding box center [366, 286] width 549 height 147
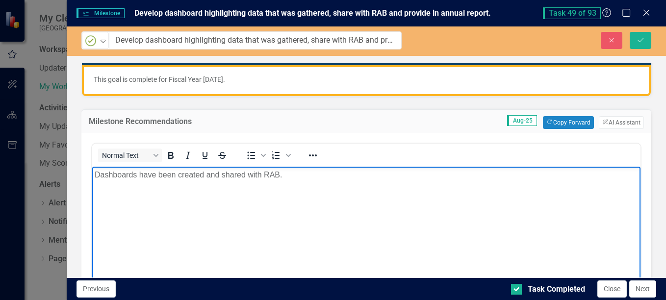
scroll to position [0, 0]
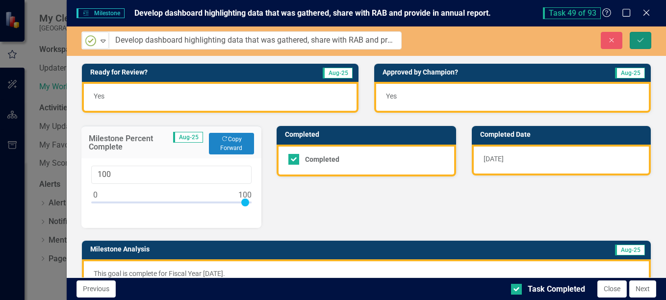
click at [646, 44] on button "Save" at bounding box center [641, 40] width 22 height 17
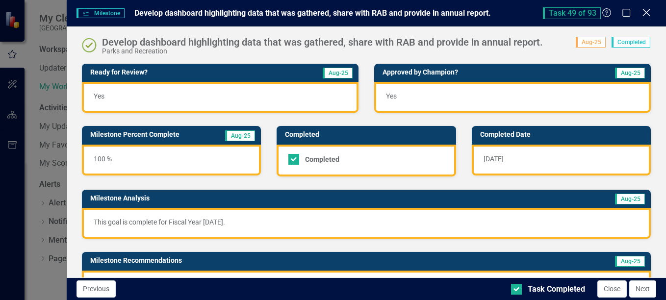
click at [644, 15] on icon at bounding box center [646, 12] width 7 height 7
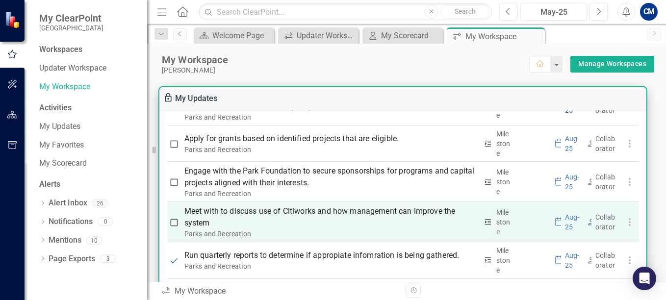
click at [316, 206] on p "Meet with to discuss use of Citiworks and how management can improve the system" at bounding box center [331, 218] width 293 height 24
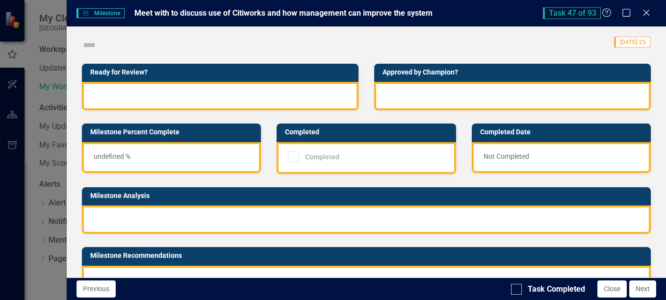
checkbox input "true"
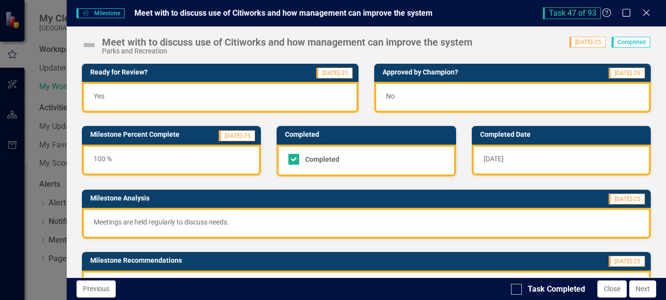
click at [87, 45] on img at bounding box center [89, 45] width 16 height 16
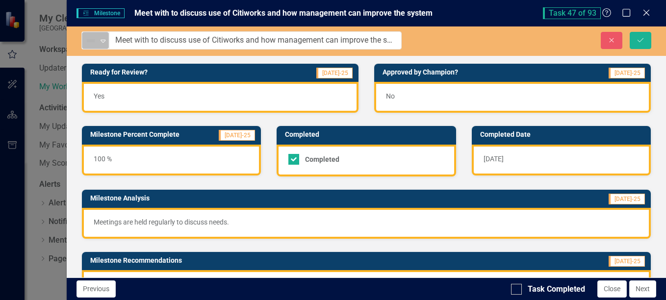
click at [95, 44] on img at bounding box center [91, 41] width 12 height 12
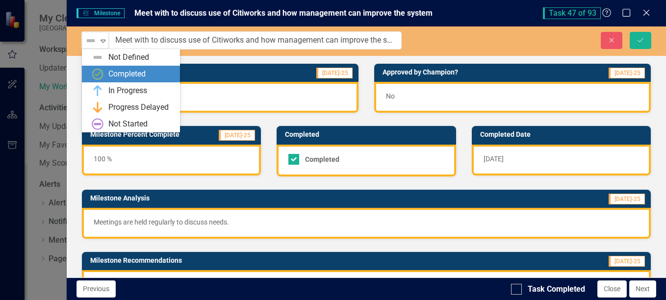
click at [106, 73] on div "Completed" at bounding box center [133, 74] width 82 height 12
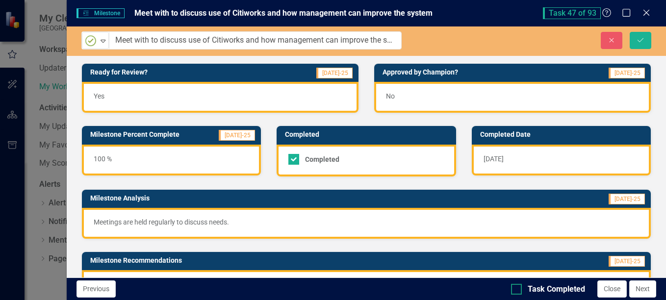
click at [524, 287] on div "Task Completed" at bounding box center [548, 289] width 74 height 11
click at [518, 287] on input "Task Completed" at bounding box center [514, 287] width 6 height 6
checkbox input "true"
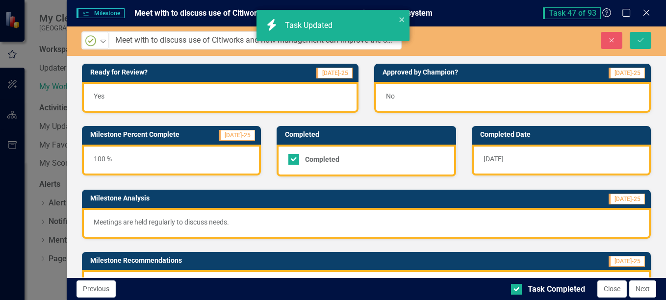
checkbox input "true"
click at [640, 40] on icon "Save" at bounding box center [640, 40] width 9 height 7
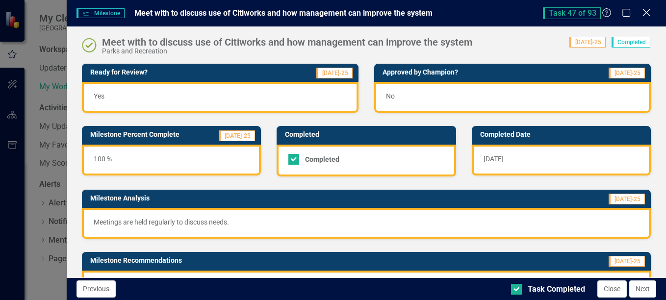
click at [642, 12] on icon "Close" at bounding box center [646, 12] width 12 height 9
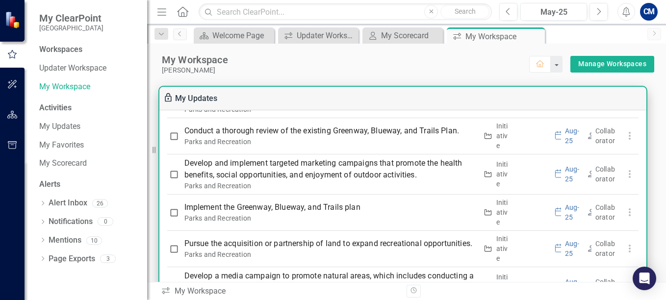
scroll to position [1570, 0]
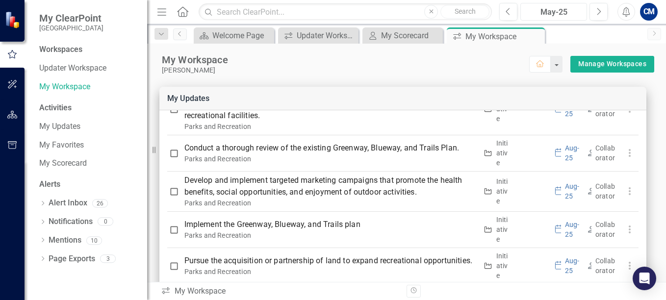
click at [561, 10] on div "May-25" at bounding box center [554, 12] width 60 height 12
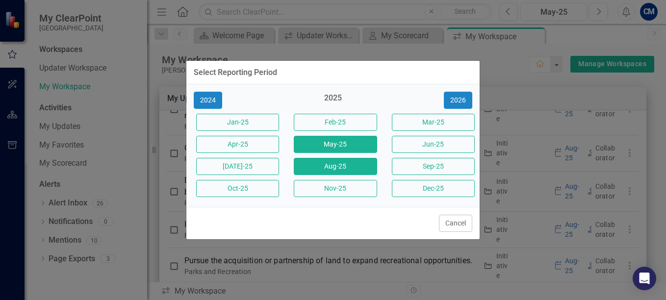
click at [312, 170] on button "Aug-25" at bounding box center [335, 166] width 83 height 17
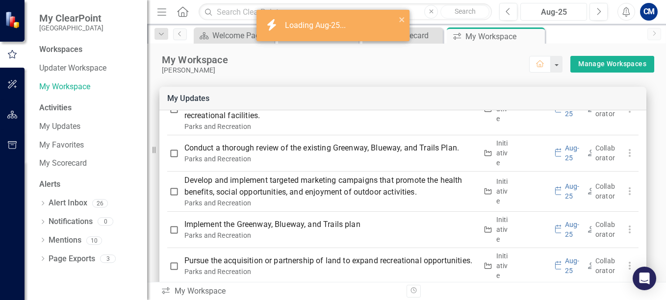
click at [555, 8] on div "Aug-25" at bounding box center [554, 12] width 60 height 12
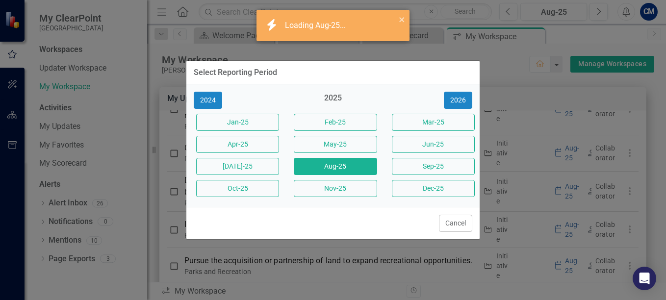
click at [510, 83] on div "Select Reporting Period 2024 2025 2026 Jan-25 Feb-25 Mar-25 Apr-25 May-25 Jun-2…" at bounding box center [333, 150] width 666 height 300
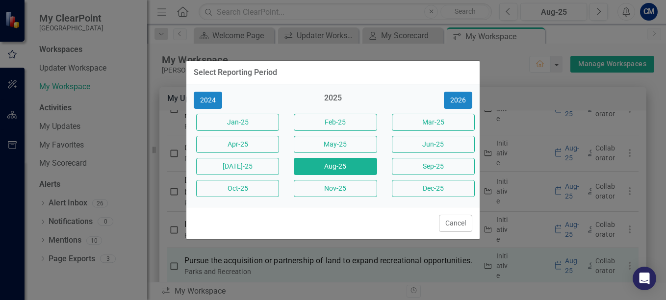
click at [456, 225] on button "Cancel" at bounding box center [455, 223] width 33 height 17
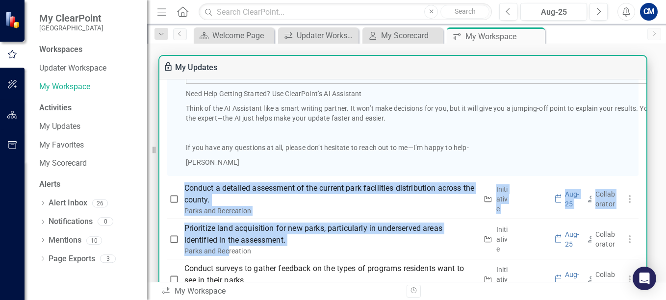
scroll to position [687, 0]
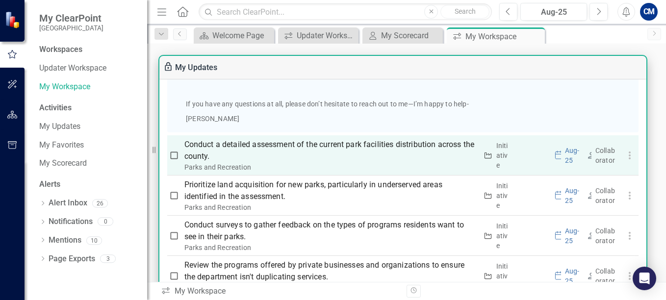
drag, startPoint x: 620, startPoint y: 231, endPoint x: 172, endPoint y: 146, distance: 455.9
drag, startPoint x: 172, startPoint y: 146, endPoint x: 212, endPoint y: 149, distance: 39.9
copy tbody
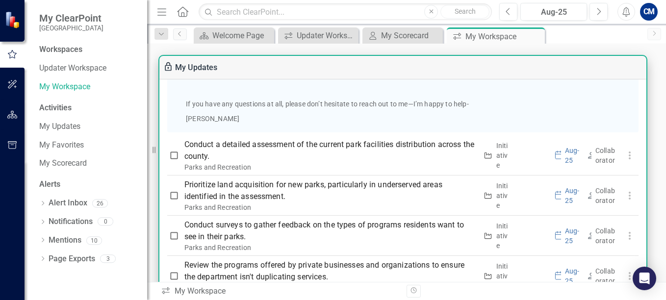
click at [544, 109] on p "If you have any questions at all, please don’t hesitate to reach out to me—I’m …" at bounding box center [433, 104] width 495 height 10
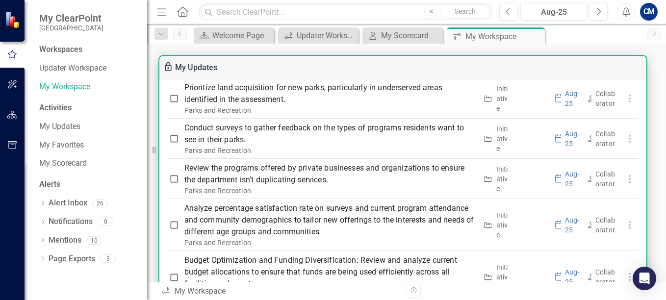
scroll to position [785, 0]
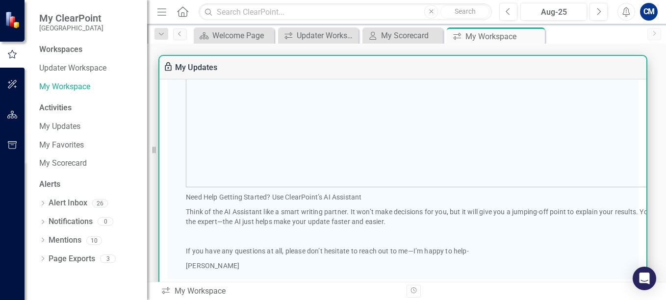
click at [641, 152] on p at bounding box center [433, 113] width 495 height 150
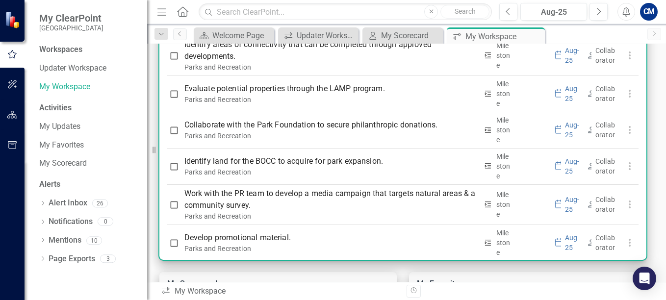
scroll to position [4093, 0]
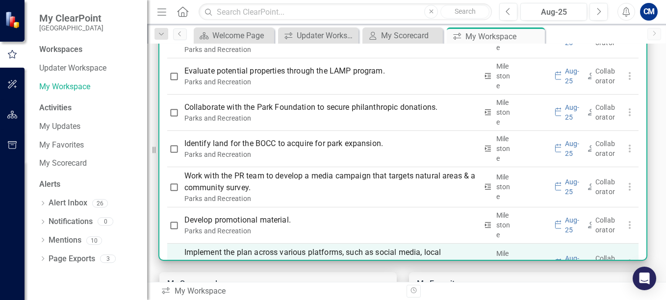
click at [340, 247] on p "Implement the plan across various platforms, such as social media, local newspa…" at bounding box center [331, 259] width 293 height 24
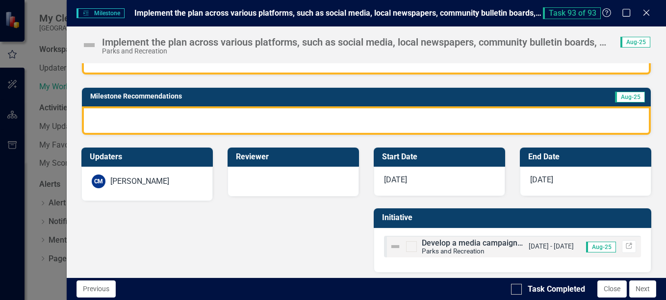
scroll to position [167, 0]
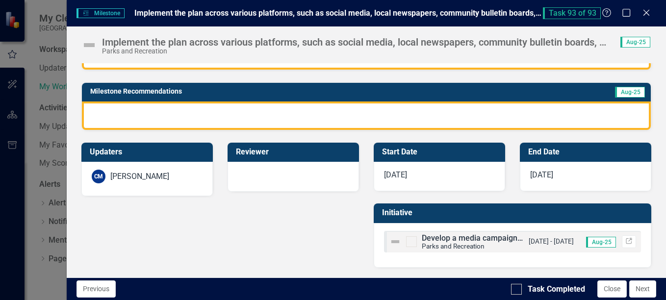
click at [461, 238] on span "Develop a media campaign to promote natural areas, which includes conducting a …" at bounding box center [600, 238] width 357 height 9
click at [394, 242] on img at bounding box center [396, 242] width 12 height 12
click at [491, 241] on span "Develop a media campaign to promote natural areas, which includes conducting a …" at bounding box center [600, 238] width 357 height 9
click at [590, 239] on span "Aug-25" at bounding box center [601, 242] width 30 height 11
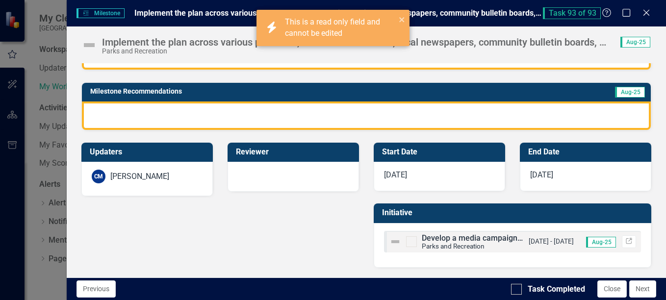
click at [488, 242] on span "Develop a media campaign to promote natural areas, which includes conducting a …" at bounding box center [600, 238] width 357 height 9
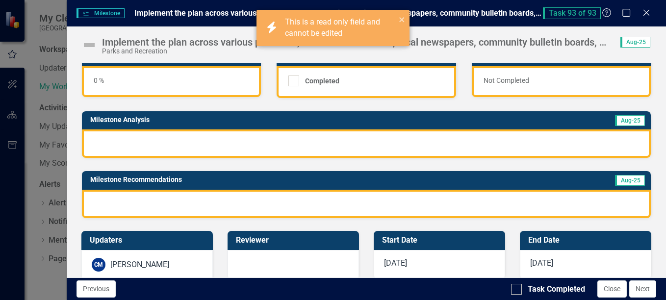
scroll to position [0, 0]
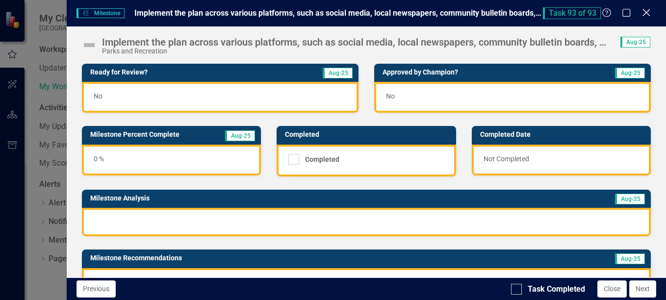
click at [647, 14] on icon "Close" at bounding box center [646, 12] width 12 height 9
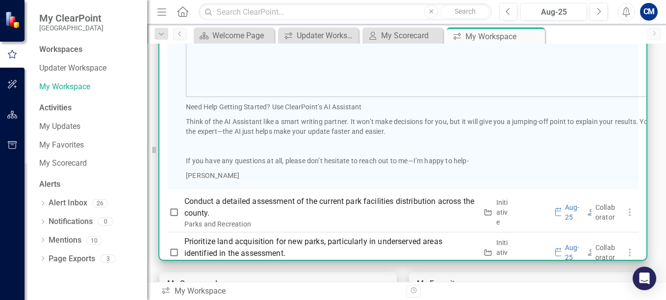
scroll to position [547, 0]
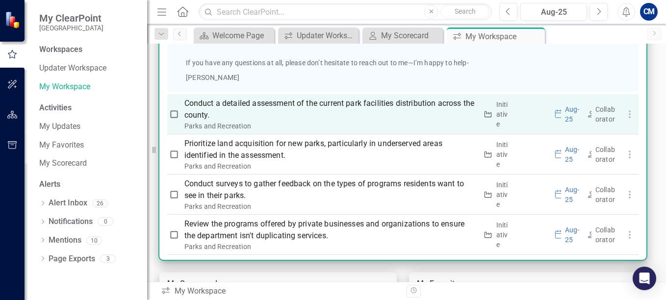
click at [296, 111] on p "Conduct a detailed assessment of the current park facilities distribution acros…" at bounding box center [331, 110] width 293 height 24
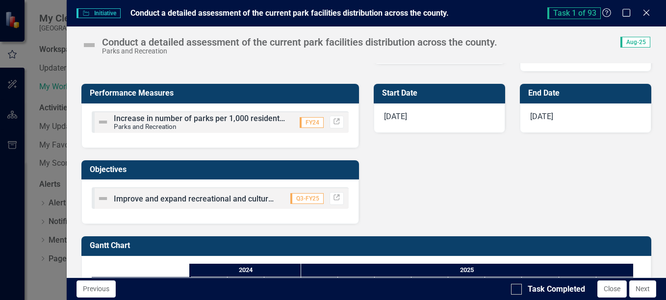
scroll to position [442, 0]
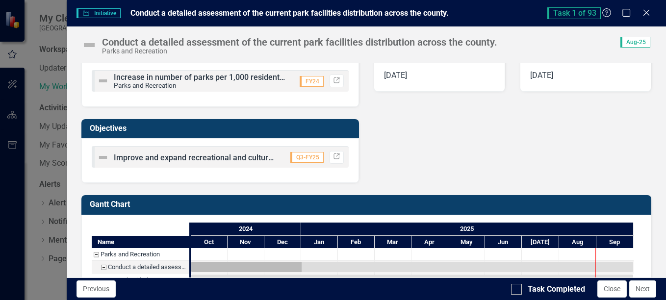
click at [199, 159] on span "Improve and expand recreational and cultural facilities to promote diverse conn…" at bounding box center [431, 157] width 634 height 9
click at [199, 158] on span "Improve and expand recreational and cultural facilities to promote diverse conn…" at bounding box center [431, 157] width 634 height 9
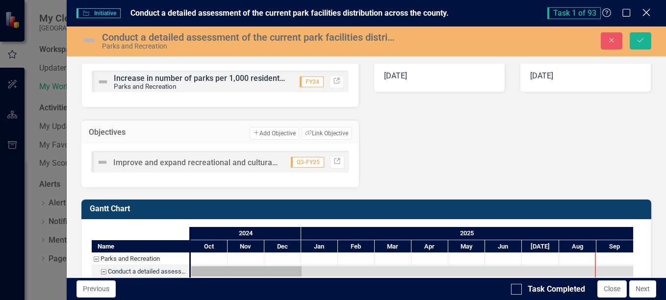
click at [647, 10] on icon "Close" at bounding box center [646, 12] width 12 height 9
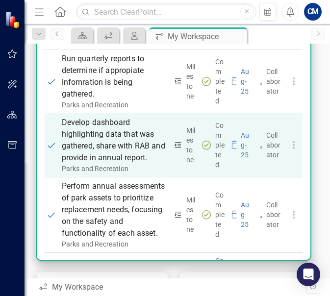
scroll to position [3799, 0]
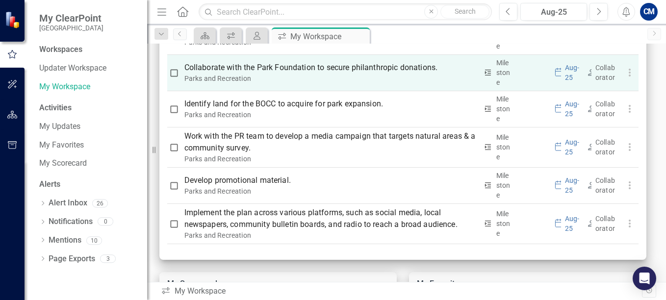
scroll to position [4093, 0]
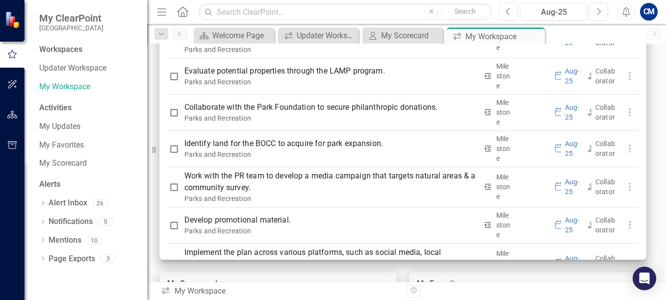
click at [8, 86] on icon "button" at bounding box center [12, 84] width 10 height 8
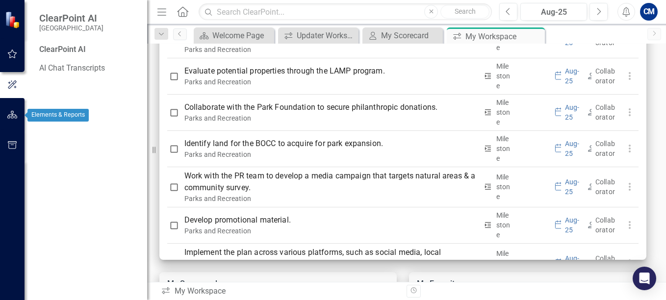
click at [16, 114] on icon "button" at bounding box center [12, 115] width 10 height 8
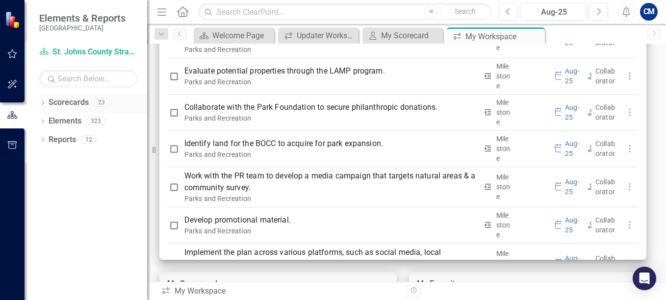
click at [73, 103] on link "Scorecards" at bounding box center [69, 102] width 40 height 11
click at [43, 101] on icon at bounding box center [43, 103] width 2 height 4
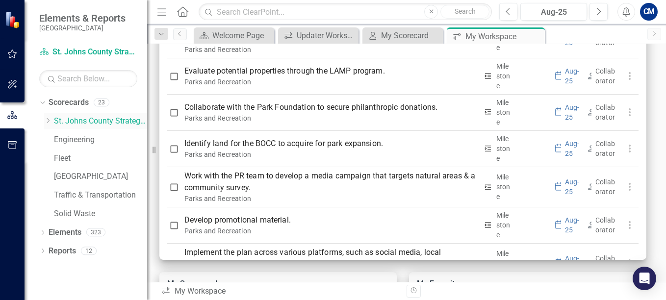
click at [51, 118] on div "Dropdown" at bounding box center [47, 121] width 7 height 8
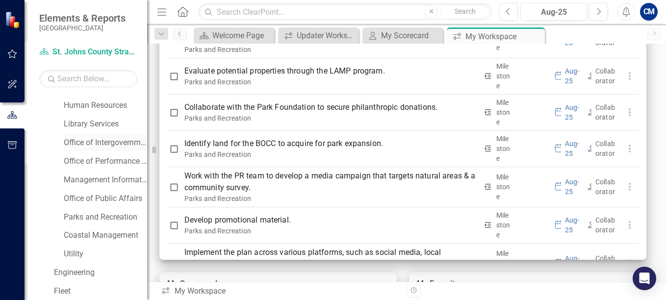
scroll to position [245, 0]
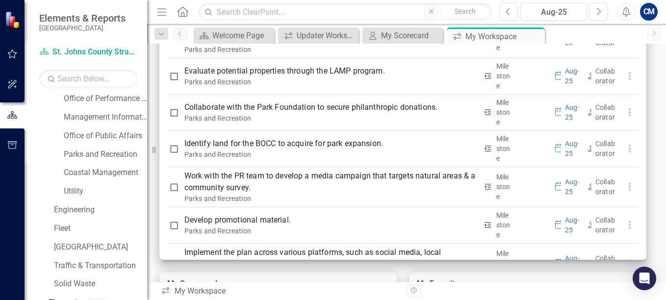
click at [61, 157] on div "Parks and Recreation" at bounding box center [100, 156] width 93 height 19
click at [84, 155] on link "Parks and Recreation" at bounding box center [105, 154] width 83 height 11
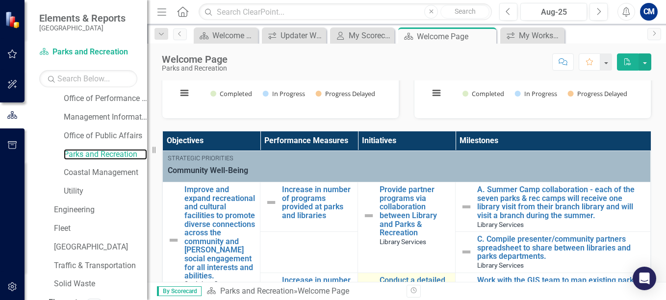
scroll to position [98, 0]
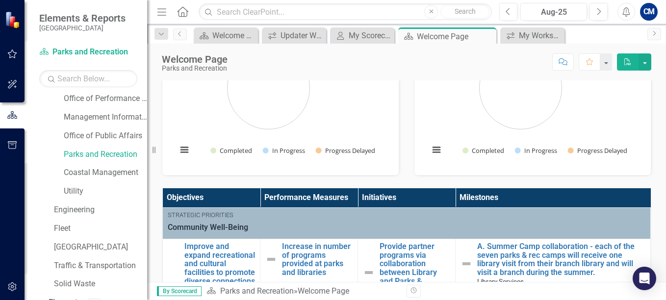
click at [330, 64] on icon "PDF" at bounding box center [628, 61] width 9 height 7
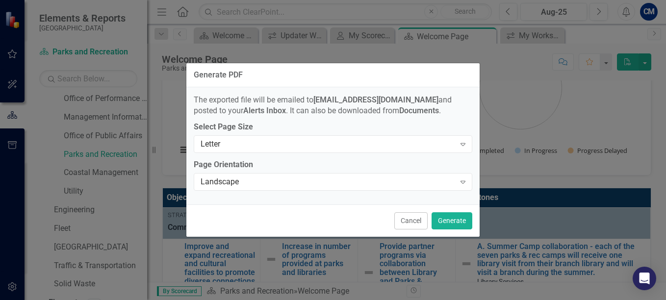
drag, startPoint x: 406, startPoint y: 228, endPoint x: 418, endPoint y: 211, distance: 21.2
click at [330, 225] on button "Cancel" at bounding box center [411, 220] width 33 height 17
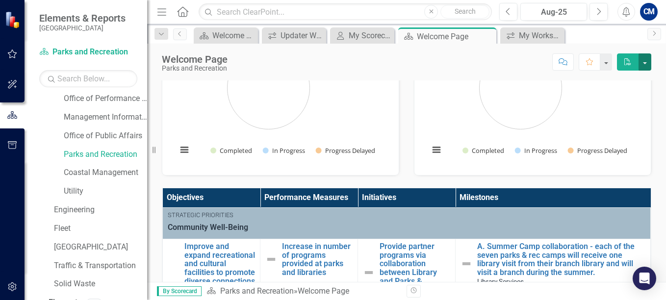
click at [330, 59] on button "button" at bounding box center [645, 61] width 13 height 17
click at [330, 101] on link "PDF Export to PDF" at bounding box center [611, 100] width 79 height 18
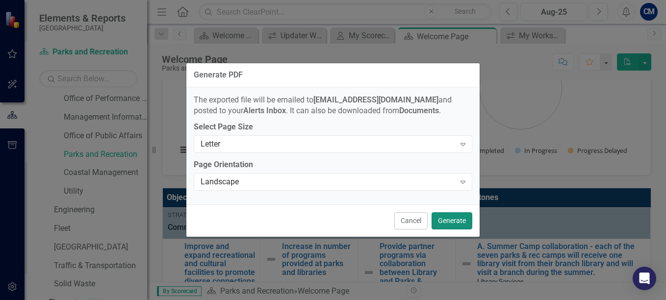
click at [330, 219] on button "Generate" at bounding box center [452, 220] width 41 height 17
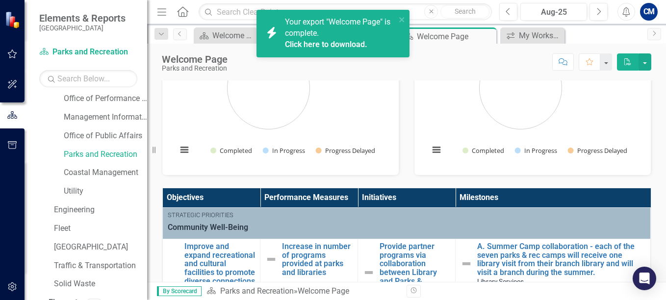
click at [330, 42] on link "Click here to download." at bounding box center [326, 44] width 82 height 9
